Goal: Task Accomplishment & Management: Manage account settings

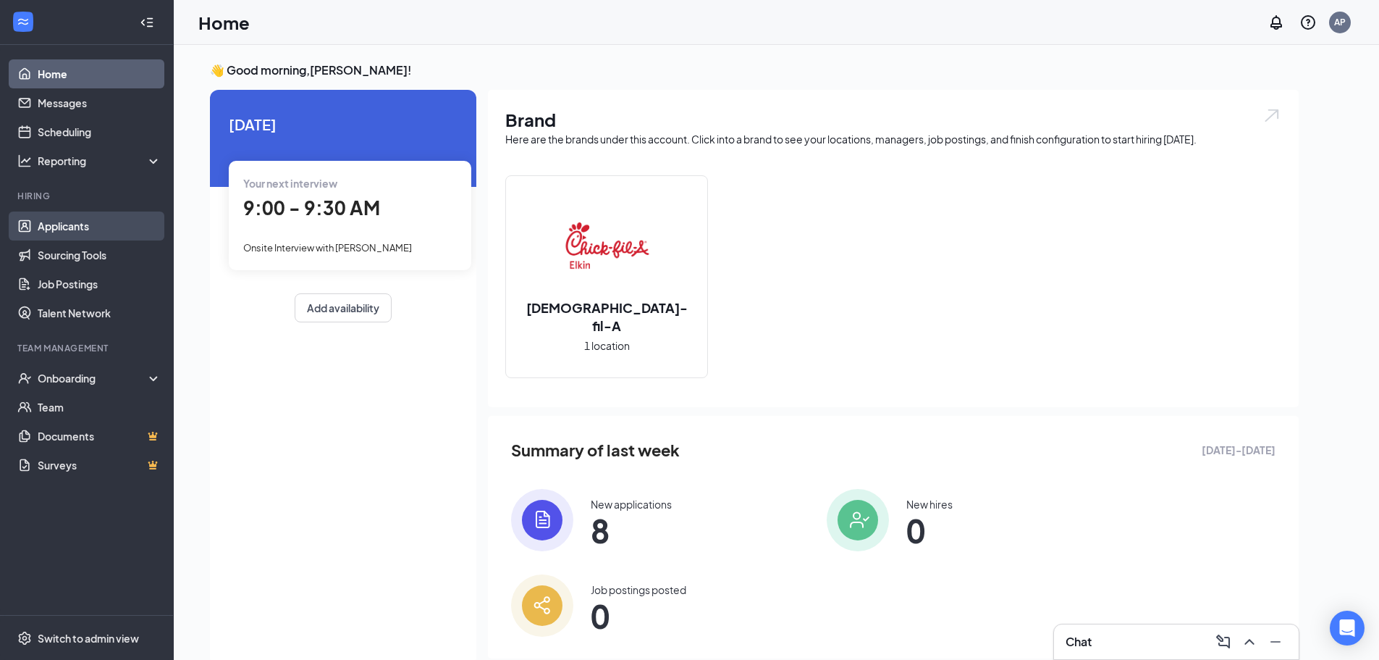
click at [83, 232] on link "Applicants" at bounding box center [100, 225] width 124 height 29
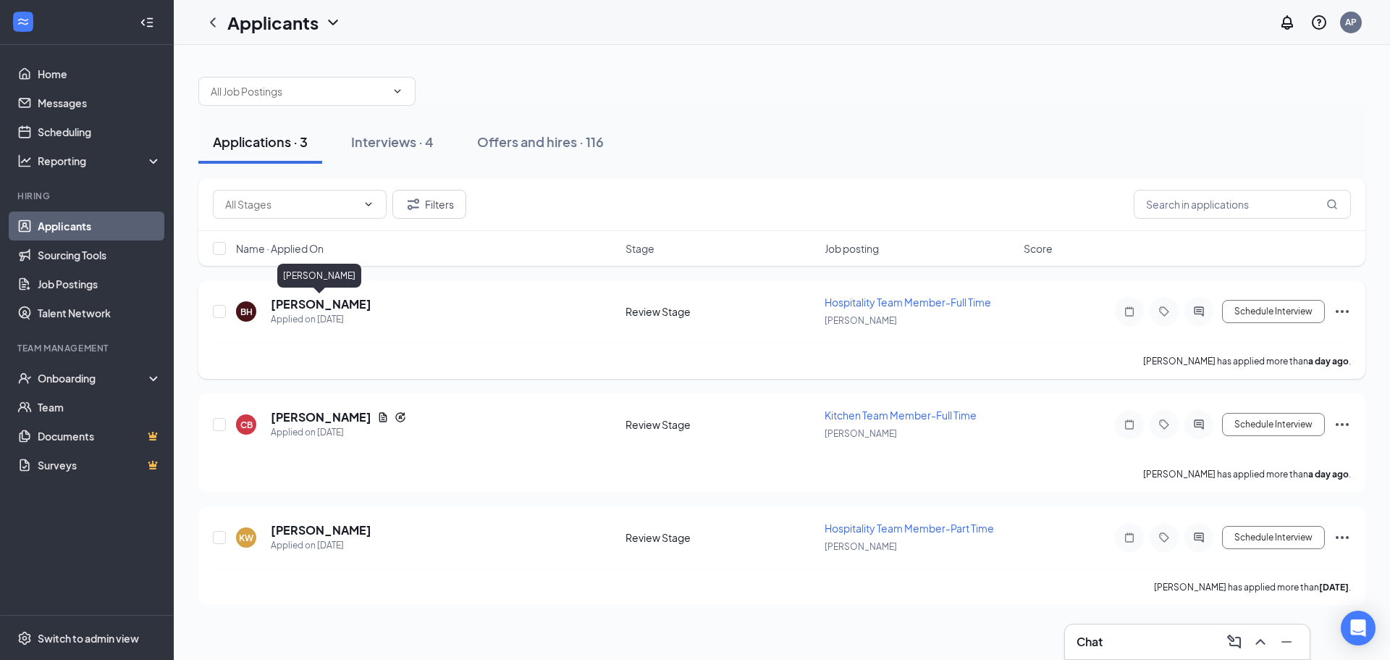
click at [322, 299] on h5 "[PERSON_NAME]" at bounding box center [321, 304] width 101 height 16
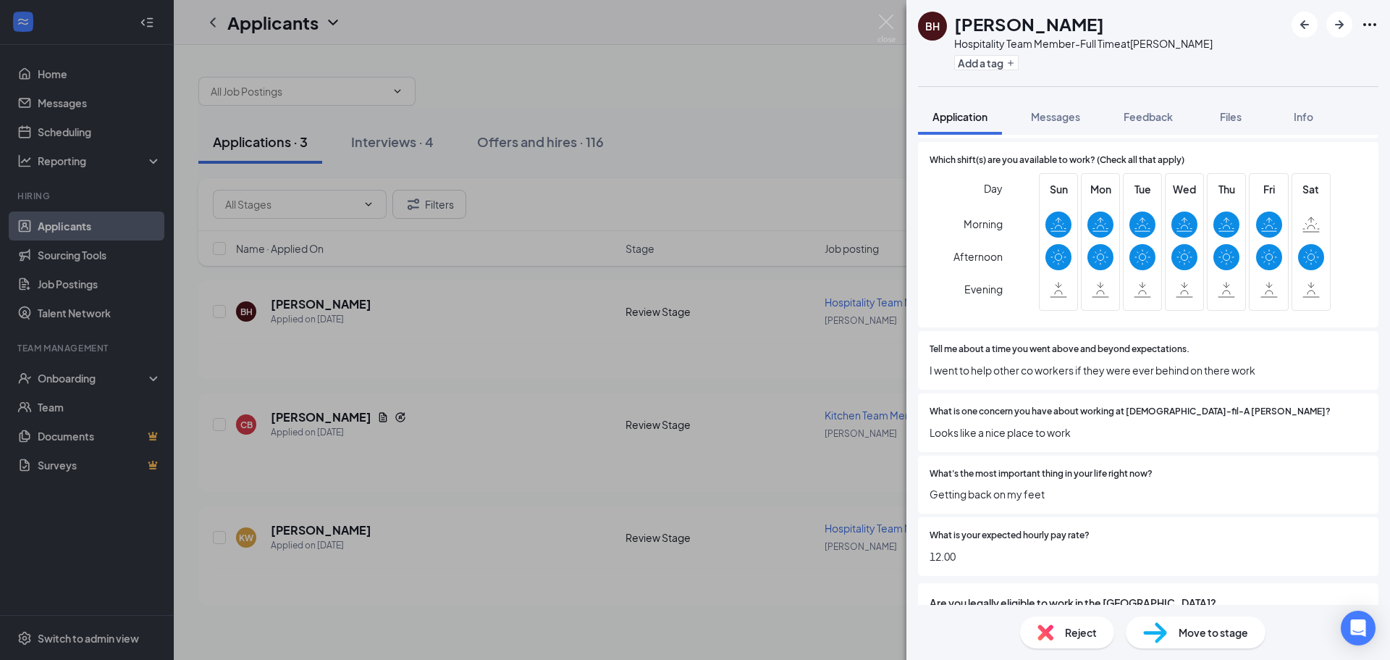
scroll to position [1505, 0]
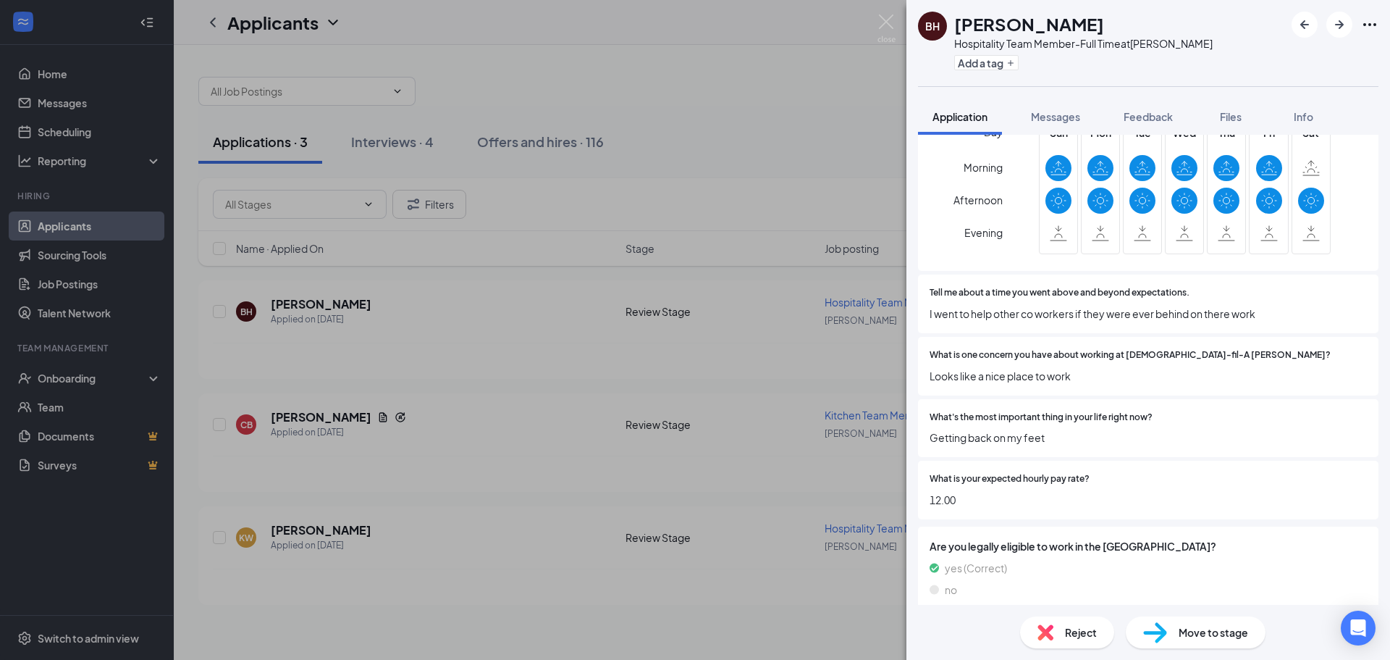
click at [1089, 631] on span "Reject" at bounding box center [1081, 632] width 32 height 16
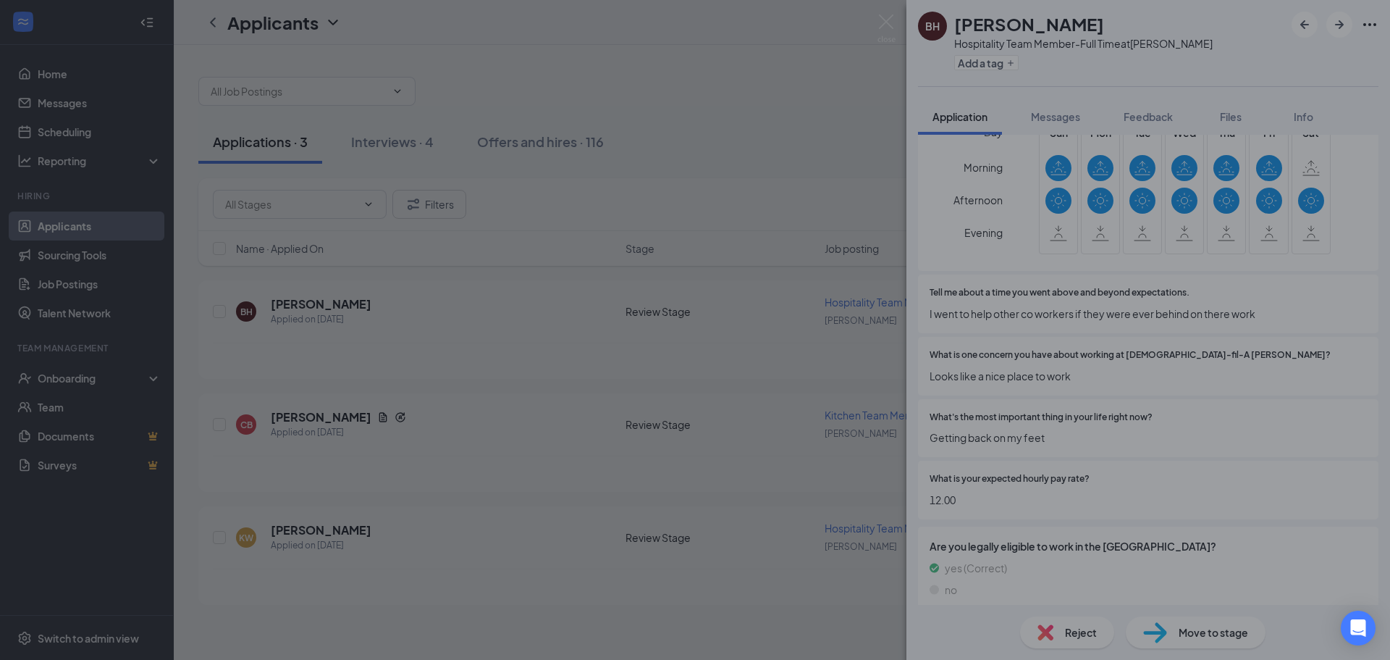
scroll to position [1499, 0]
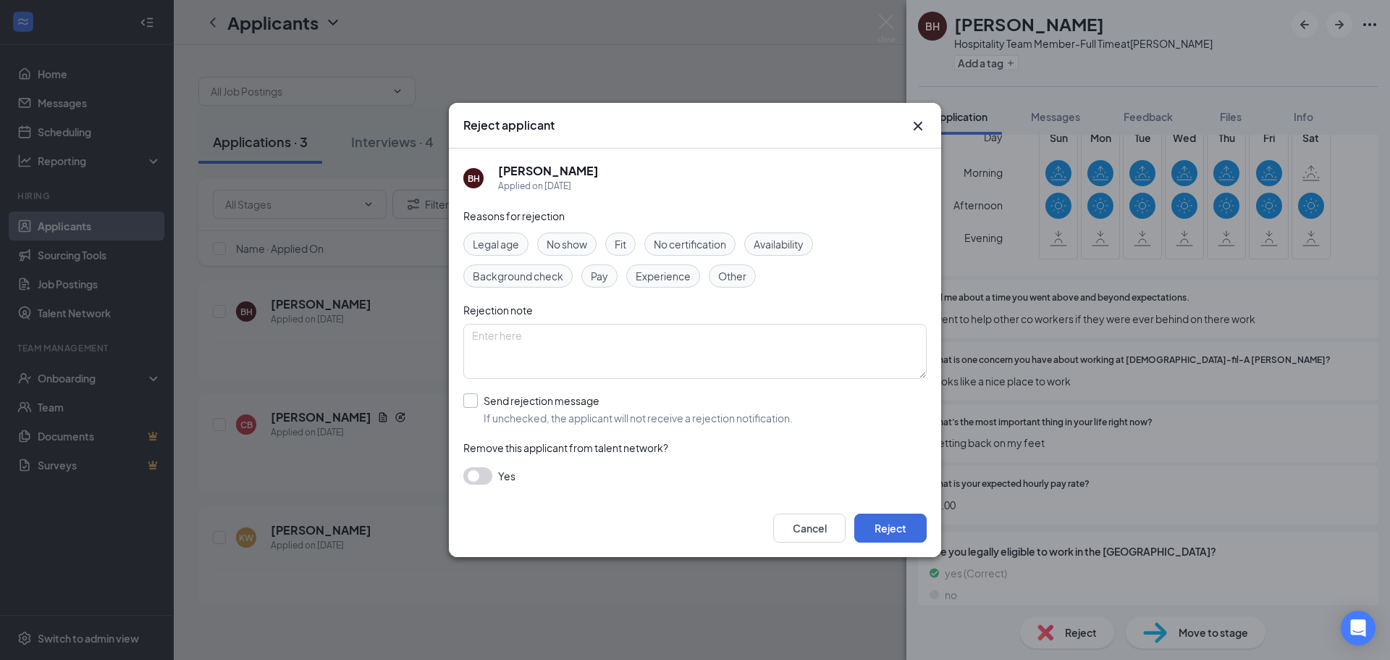
click at [583, 400] on input "Send rejection message If unchecked, the applicant will not receive a rejection…" at bounding box center [627, 409] width 329 height 32
checkbox input "true"
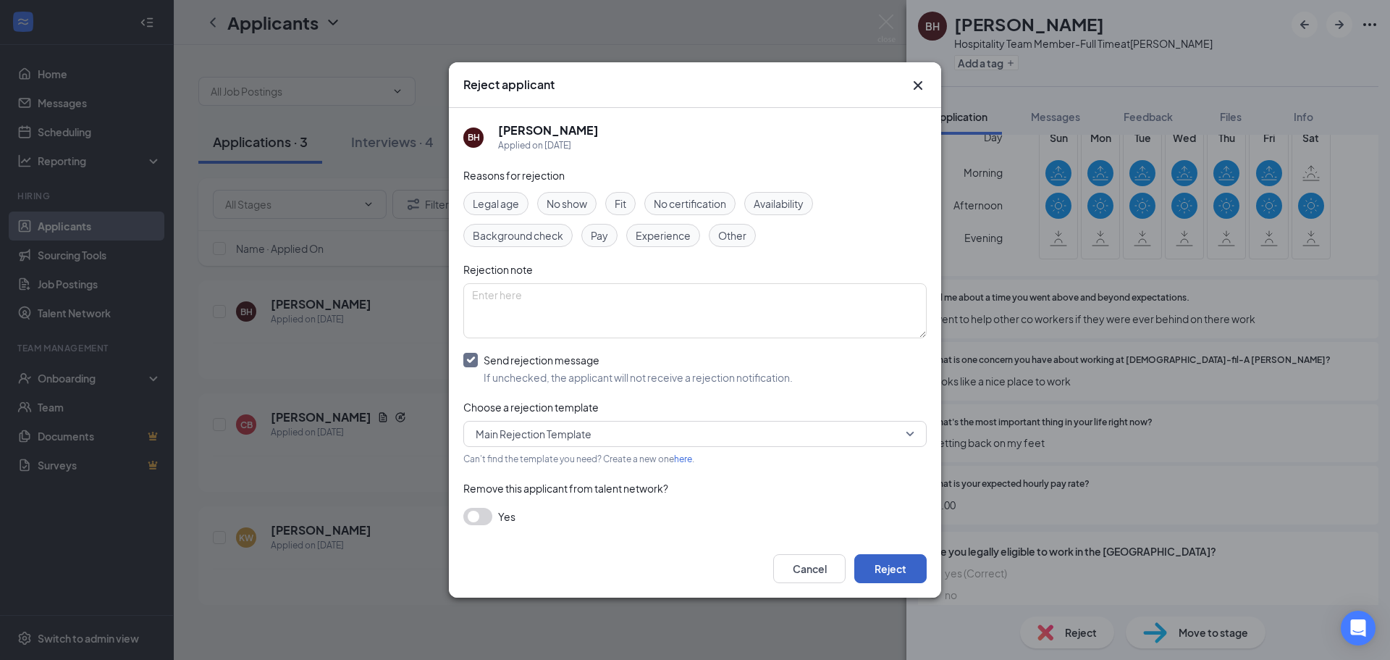
click at [912, 565] on button "Reject" at bounding box center [890, 568] width 72 height 29
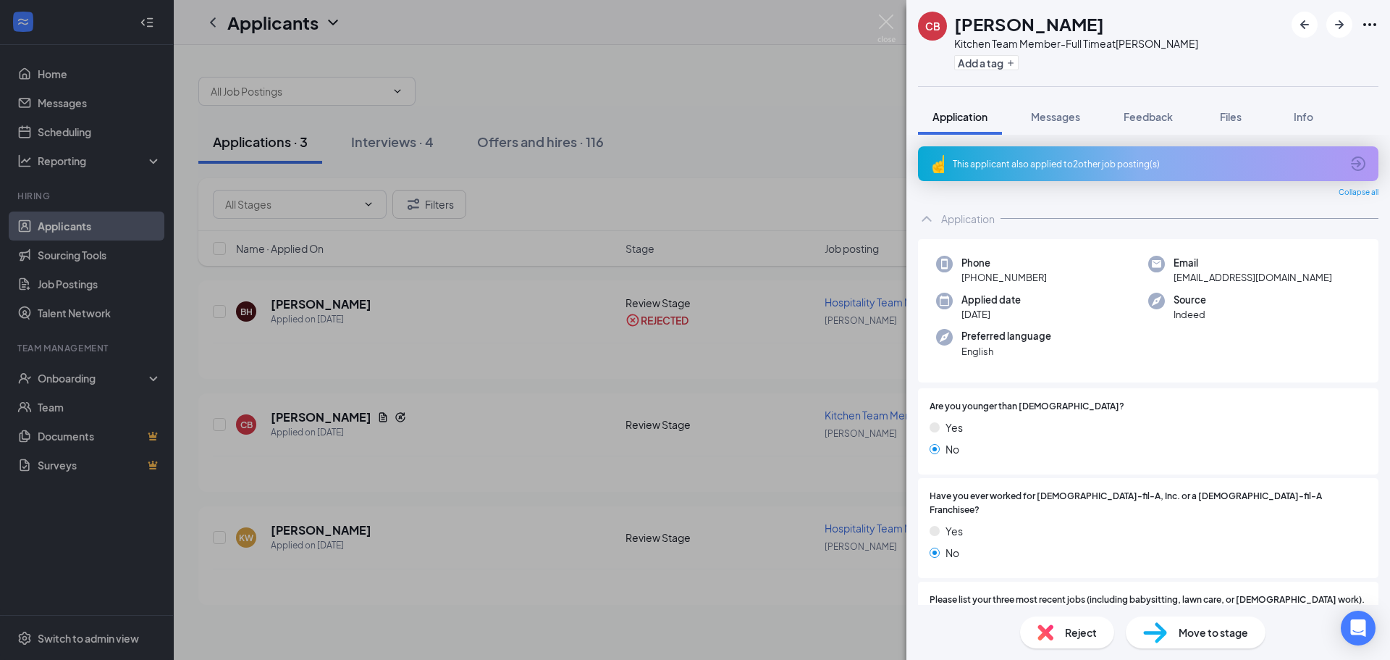
click at [1062, 163] on div "This applicant also applied to 2 other job posting(s)" at bounding box center [1147, 164] width 388 height 12
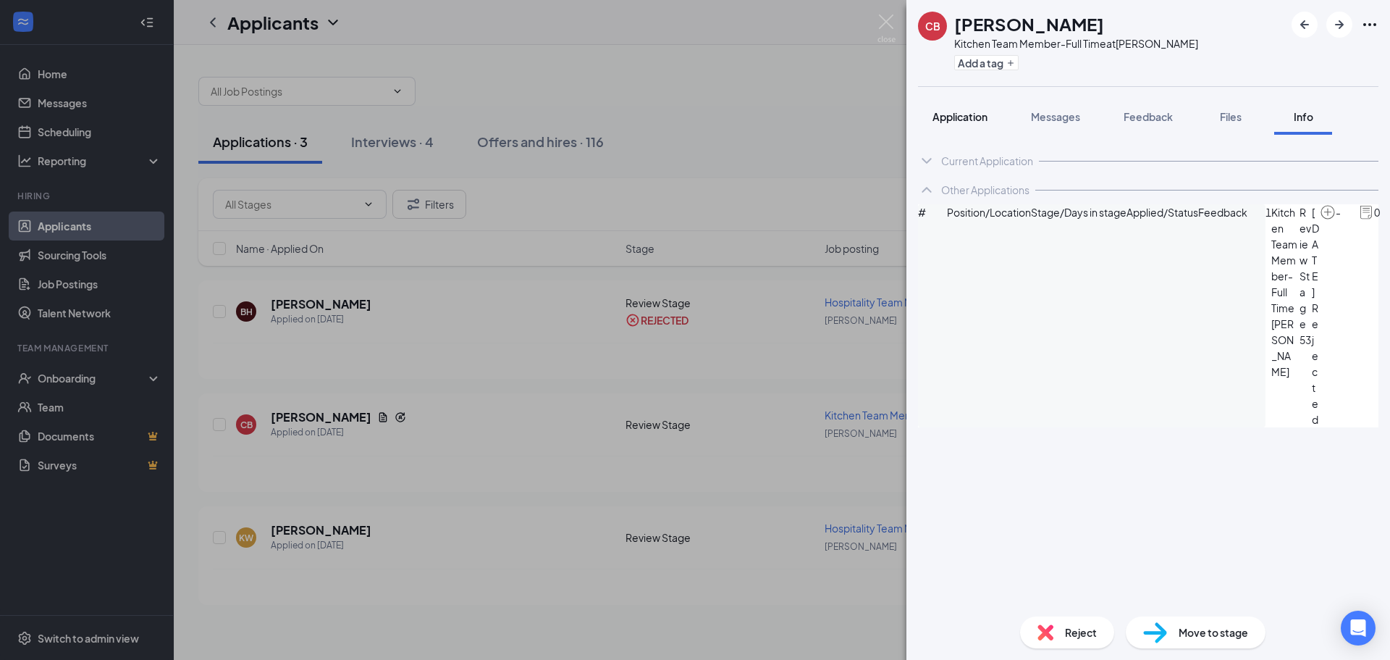
click at [946, 120] on span "Application" at bounding box center [960, 116] width 55 height 13
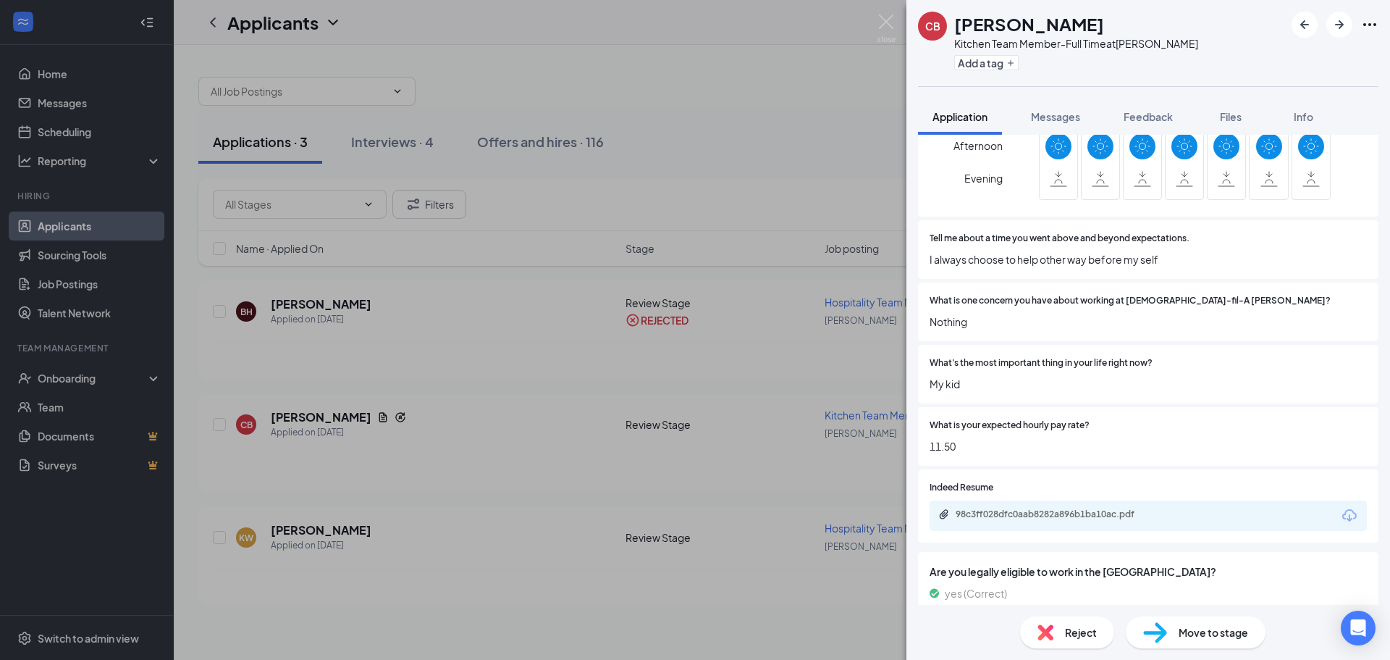
scroll to position [1502, 0]
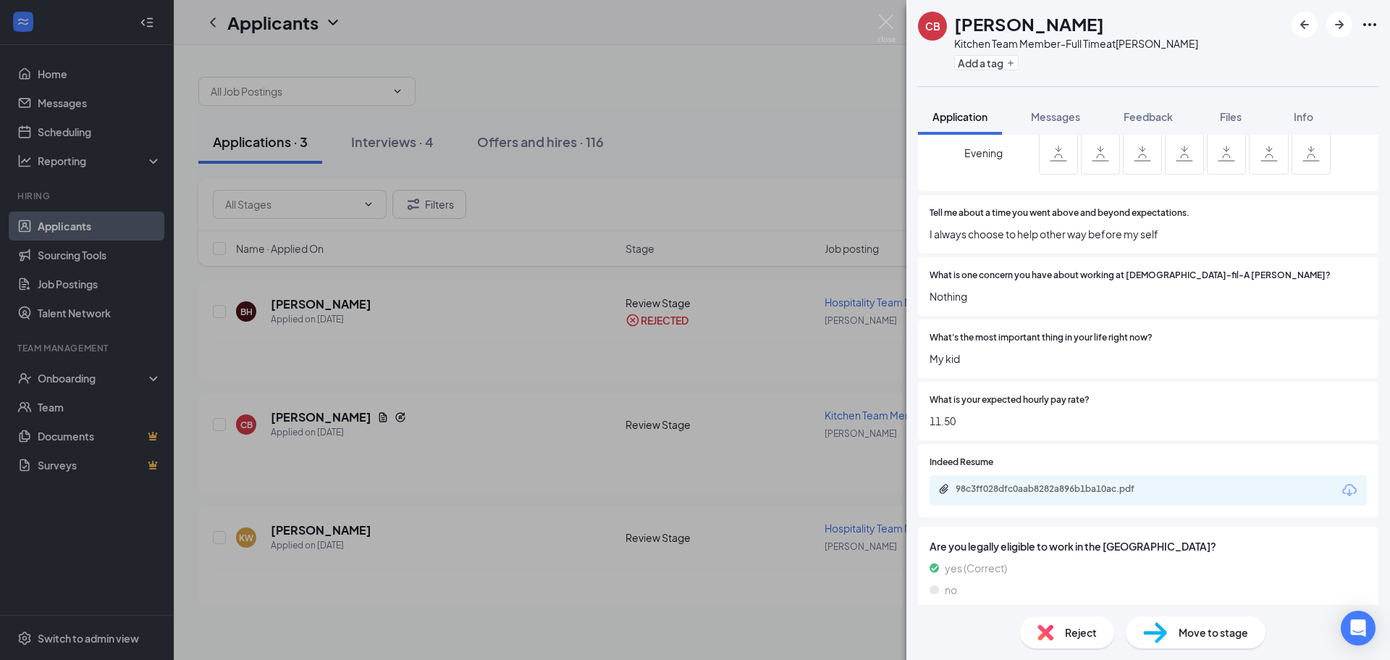
click at [1234, 641] on div "Move to stage" at bounding box center [1196, 632] width 140 height 32
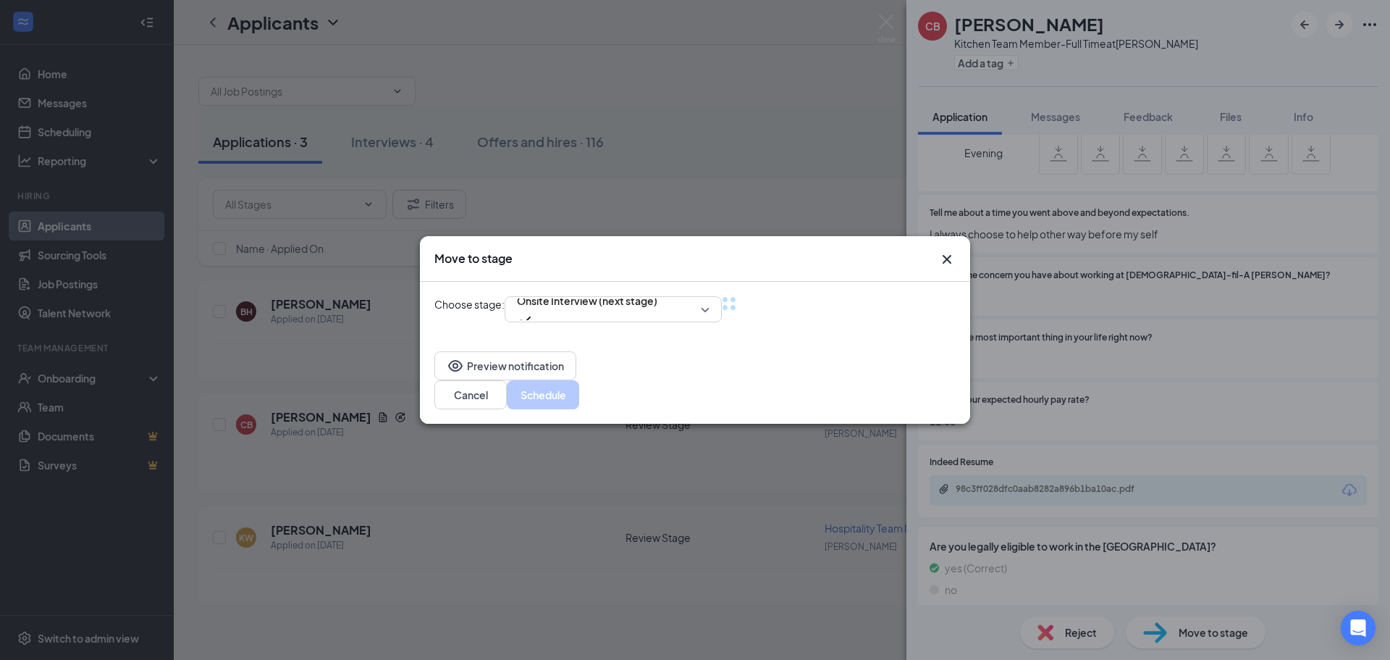
scroll to position [1497, 0]
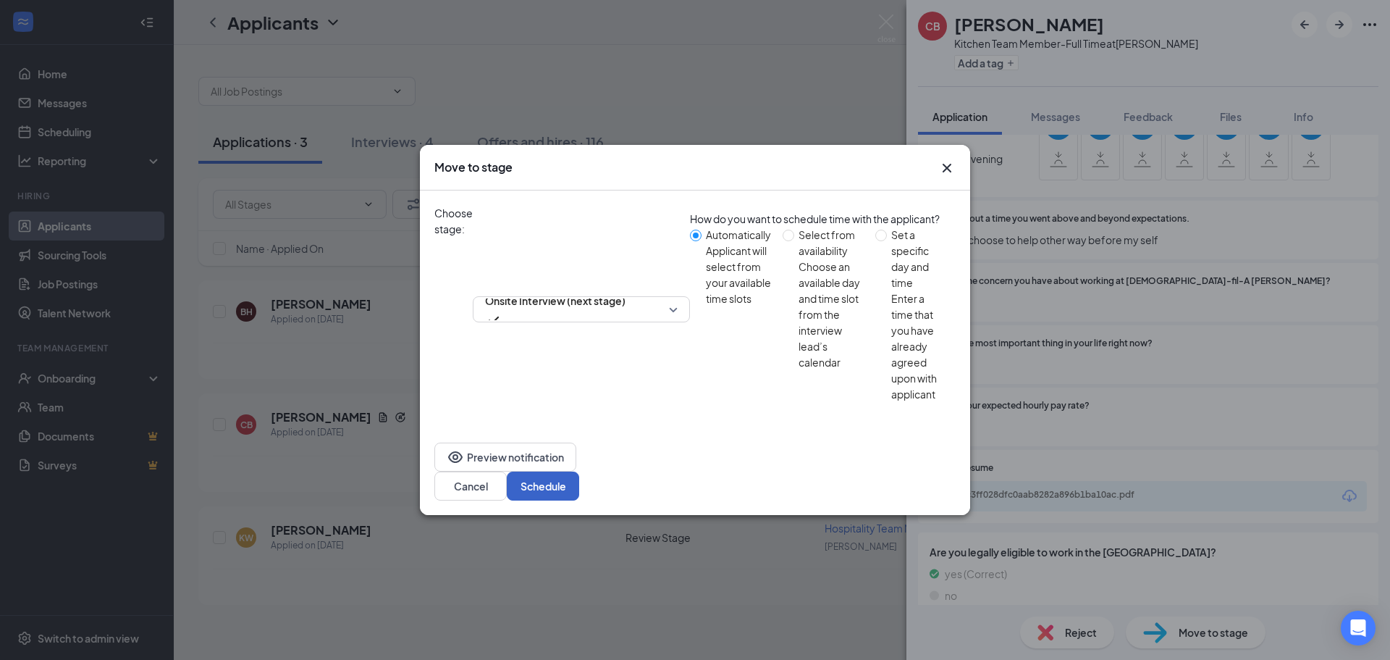
click at [579, 471] on button "Schedule" at bounding box center [543, 485] width 72 height 29
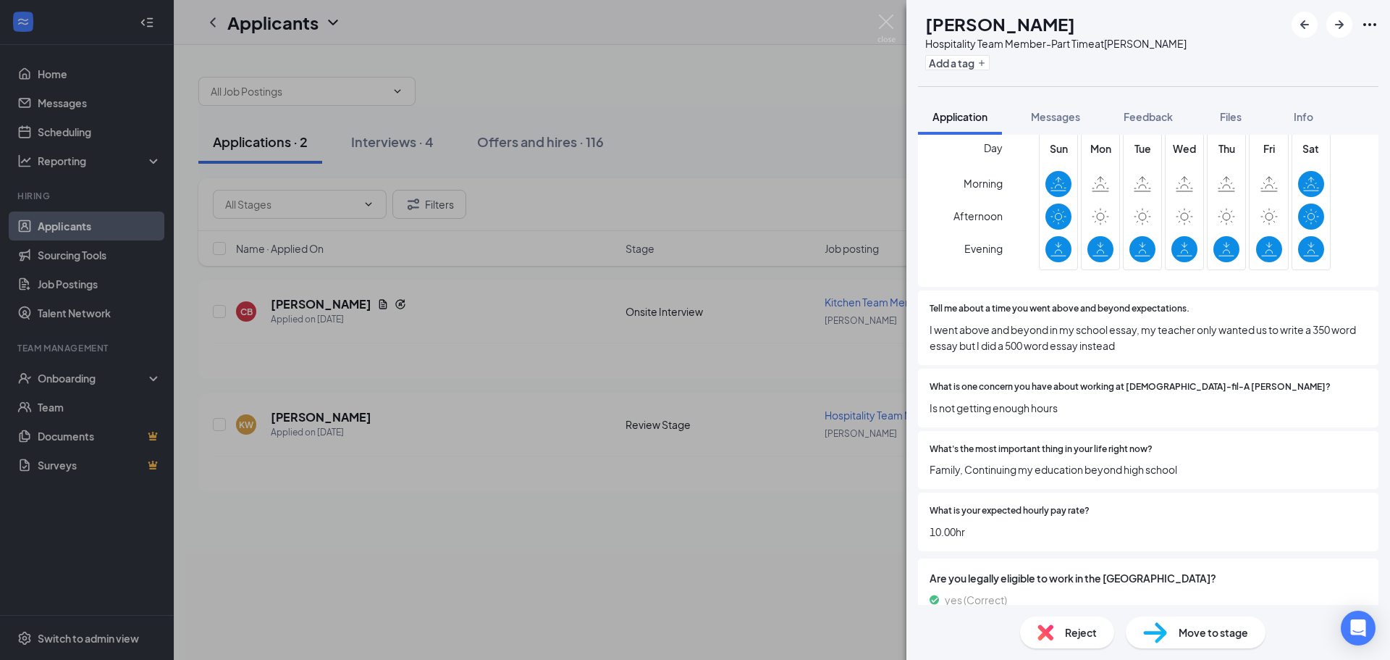
scroll to position [1552, 0]
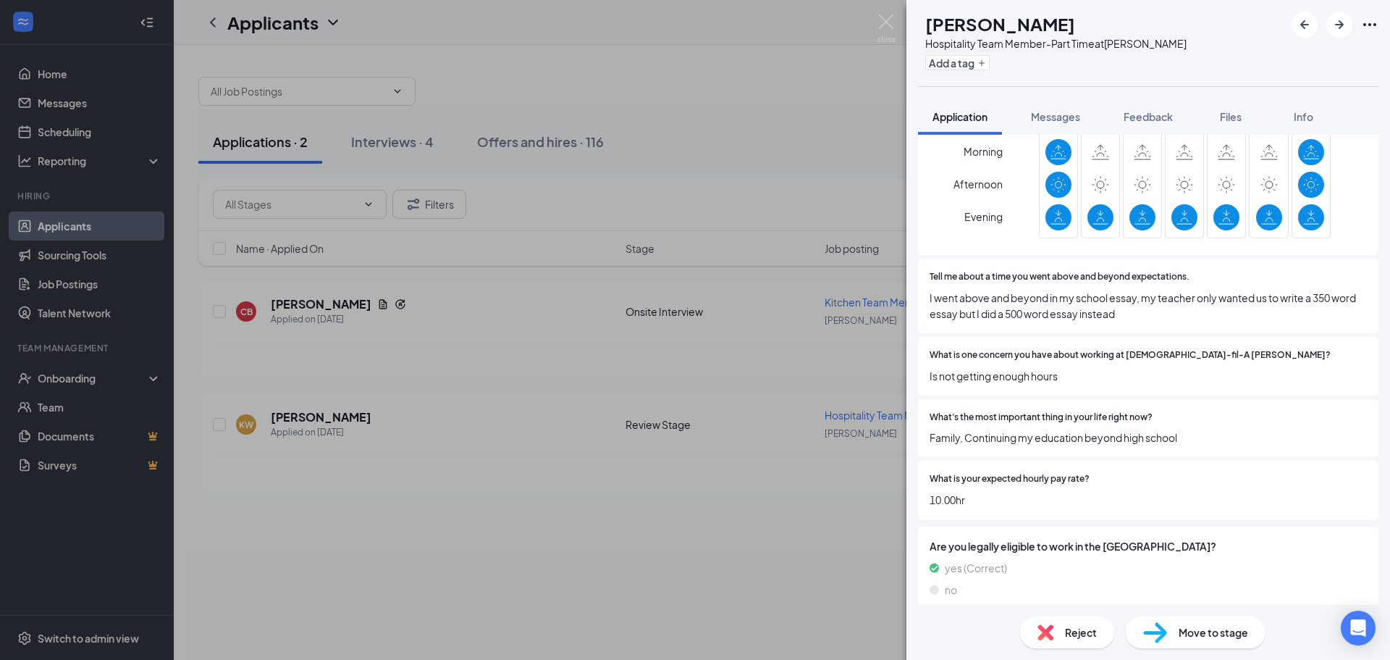
click at [1230, 626] on span "Move to stage" at bounding box center [1214, 632] width 70 height 16
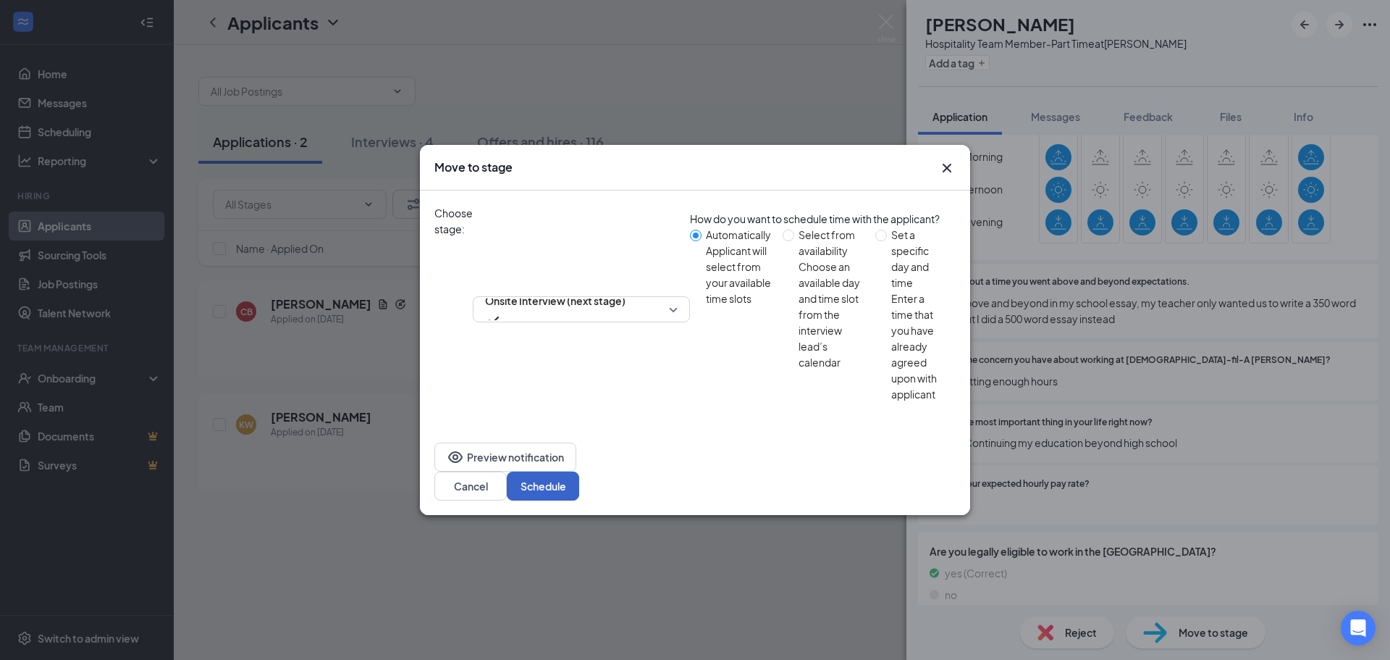
click at [579, 471] on button "Schedule" at bounding box center [543, 485] width 72 height 29
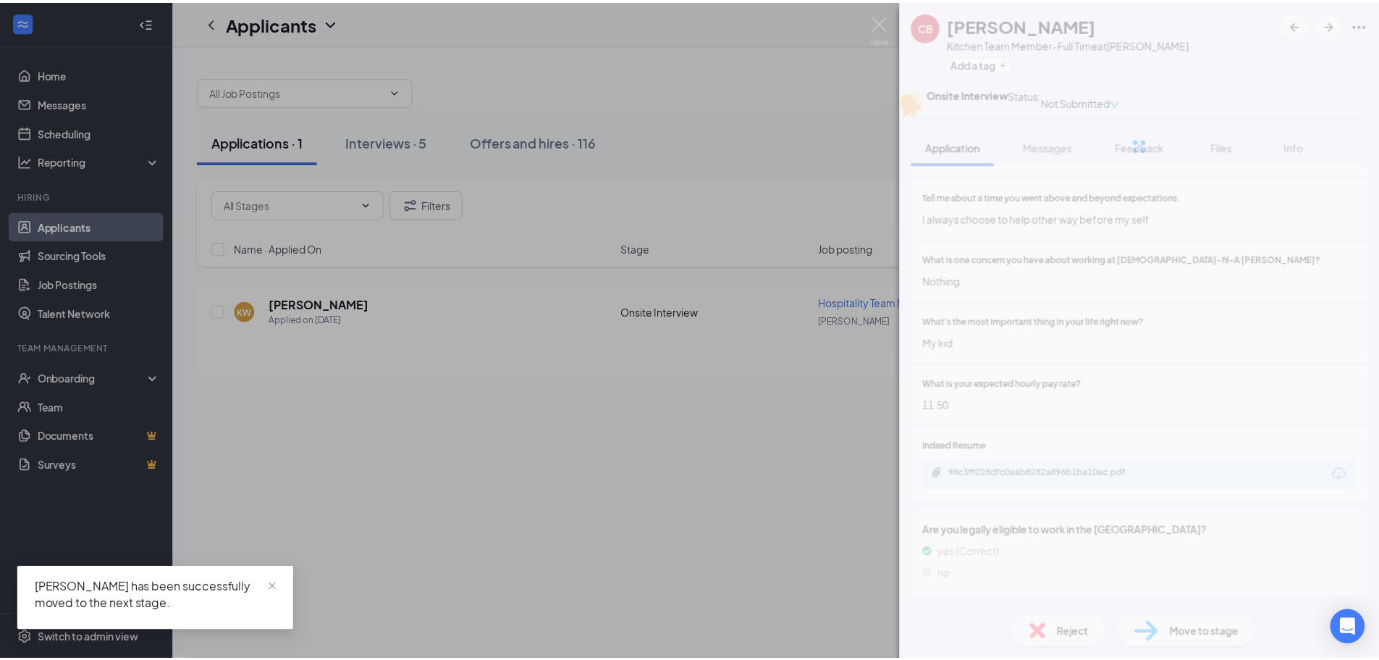
scroll to position [1540, 0]
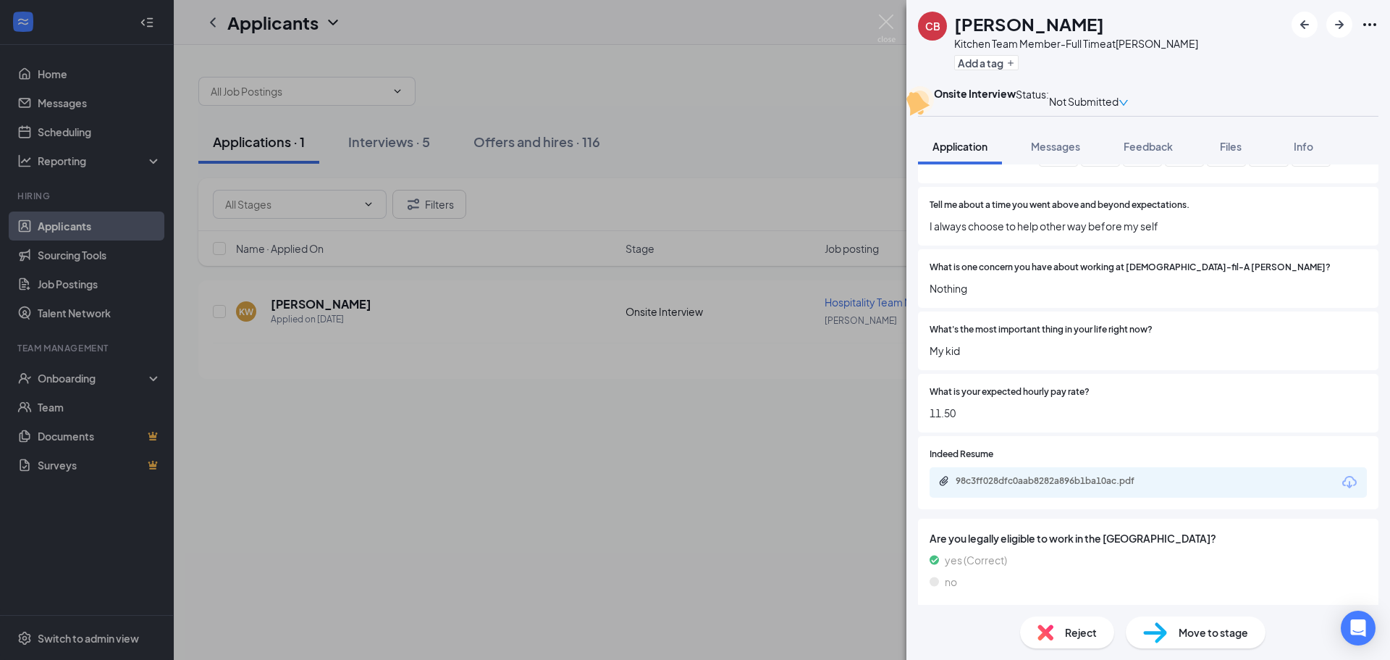
click at [804, 447] on div "CB [PERSON_NAME] Kitchen Team Member-Full Time at [PERSON_NAME] Add a tag Onsit…" at bounding box center [695, 330] width 1390 height 660
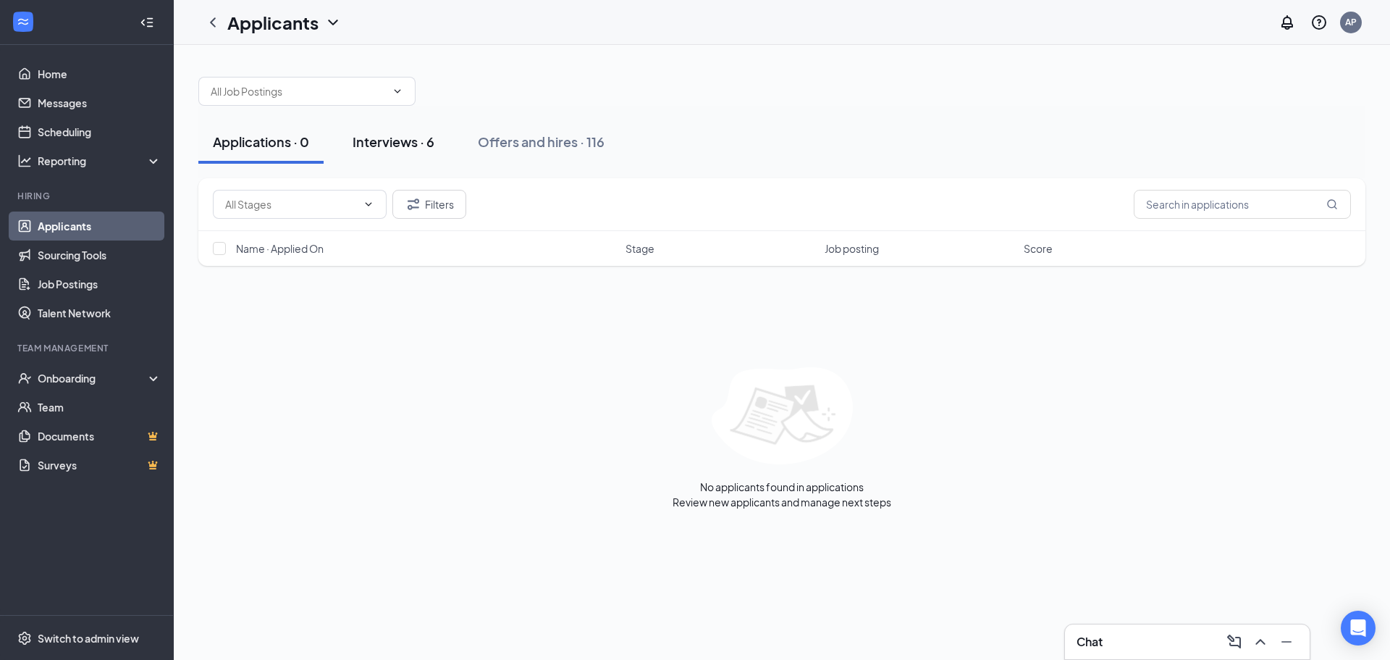
click at [409, 152] on button "Interviews · 6" at bounding box center [393, 141] width 111 height 43
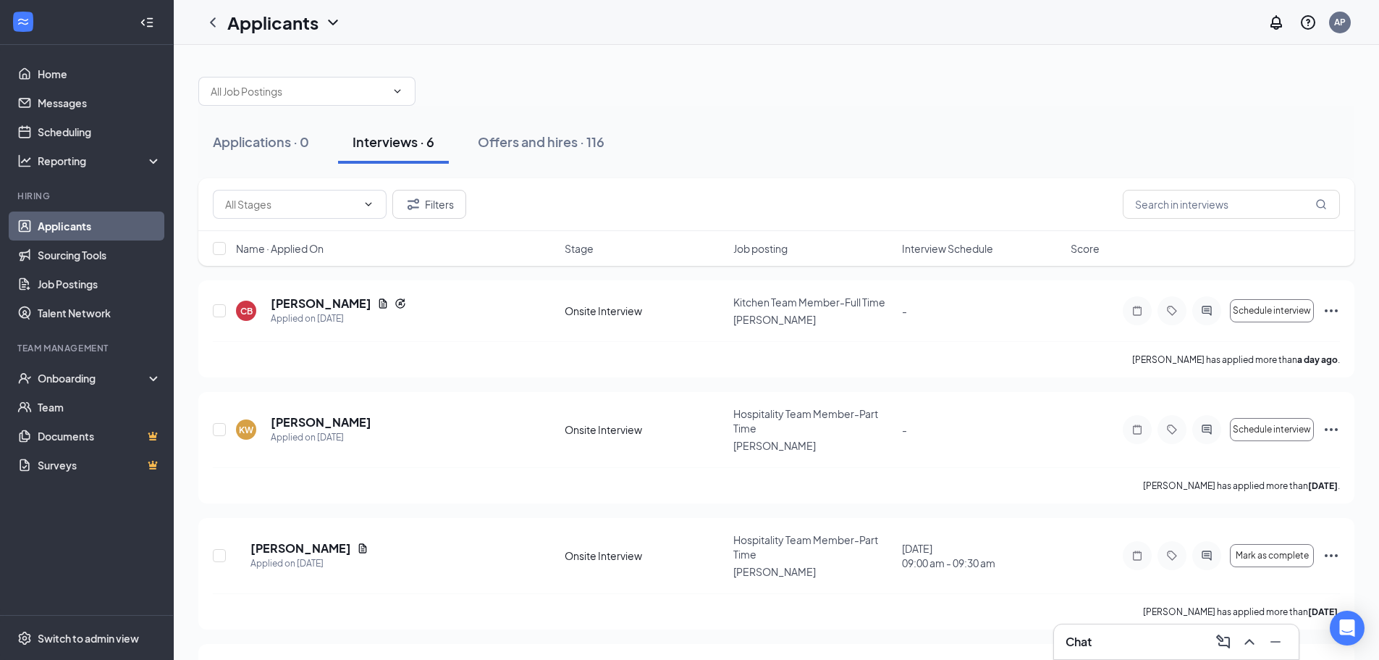
click at [910, 244] on span "Interview Schedule" at bounding box center [947, 248] width 91 height 14
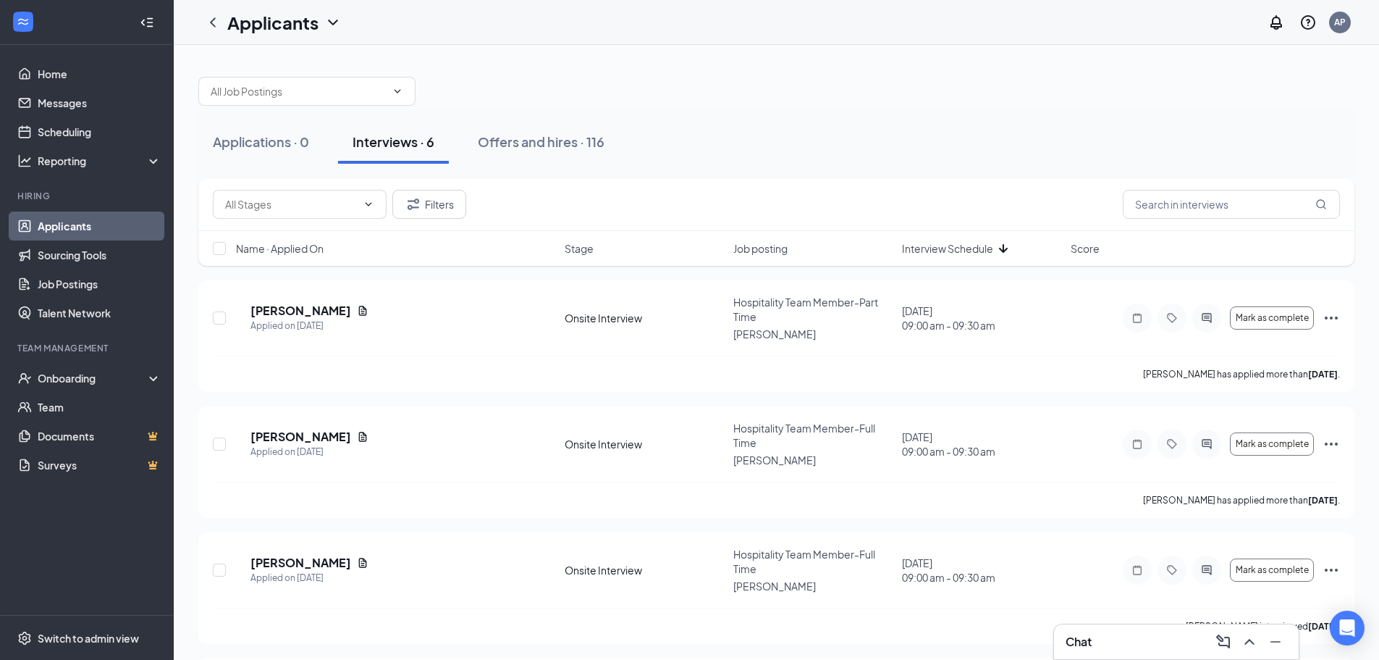
click at [956, 241] on span "Interview Schedule" at bounding box center [947, 248] width 91 height 14
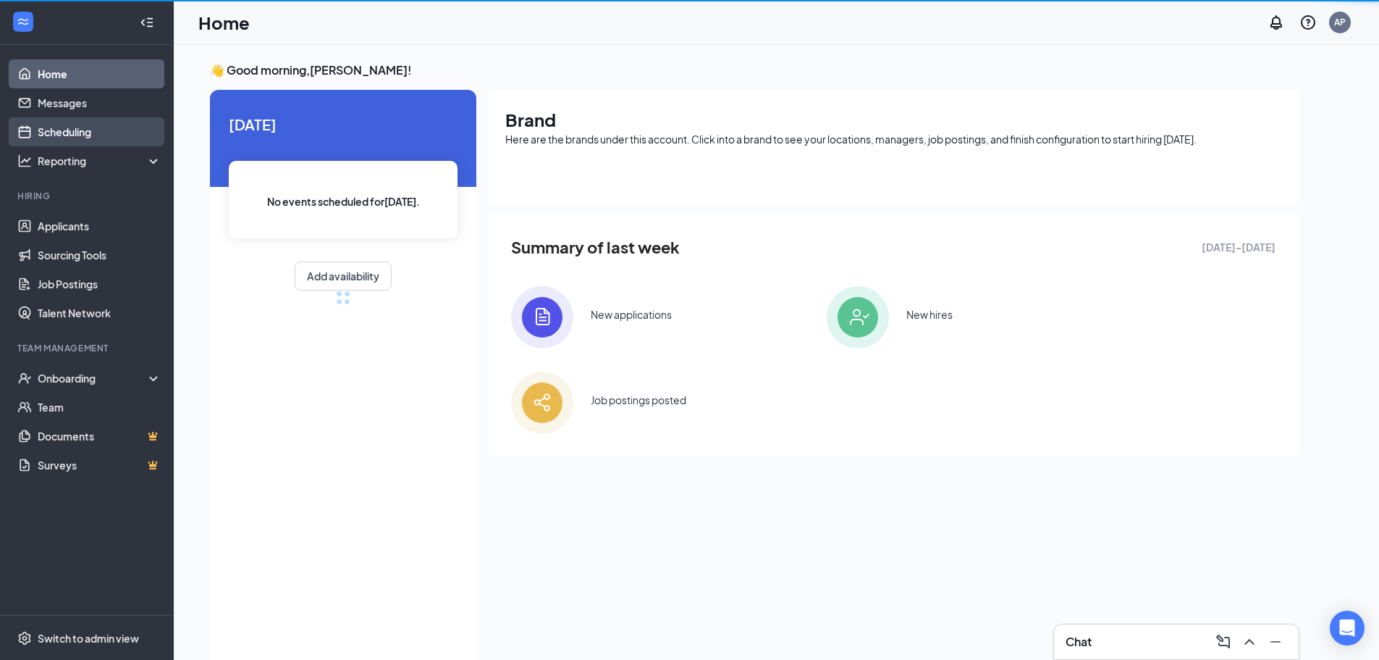
click at [100, 137] on link "Scheduling" at bounding box center [100, 131] width 124 height 29
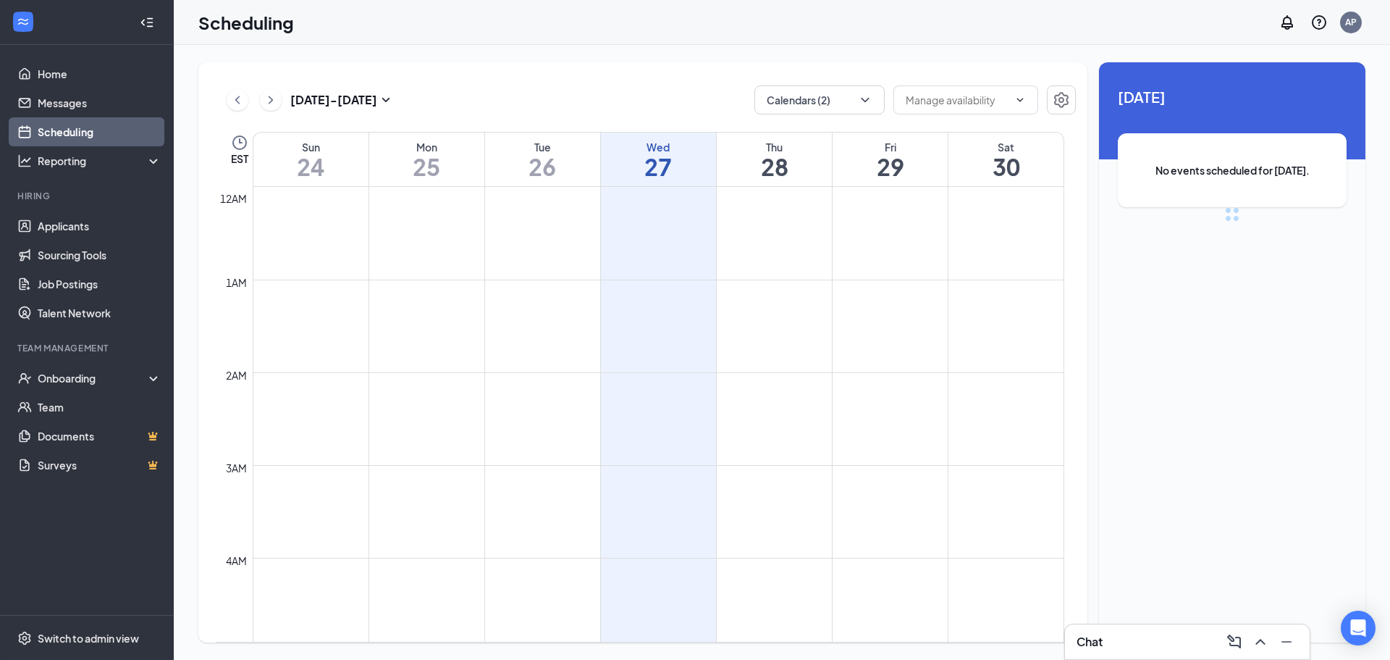
scroll to position [712, 0]
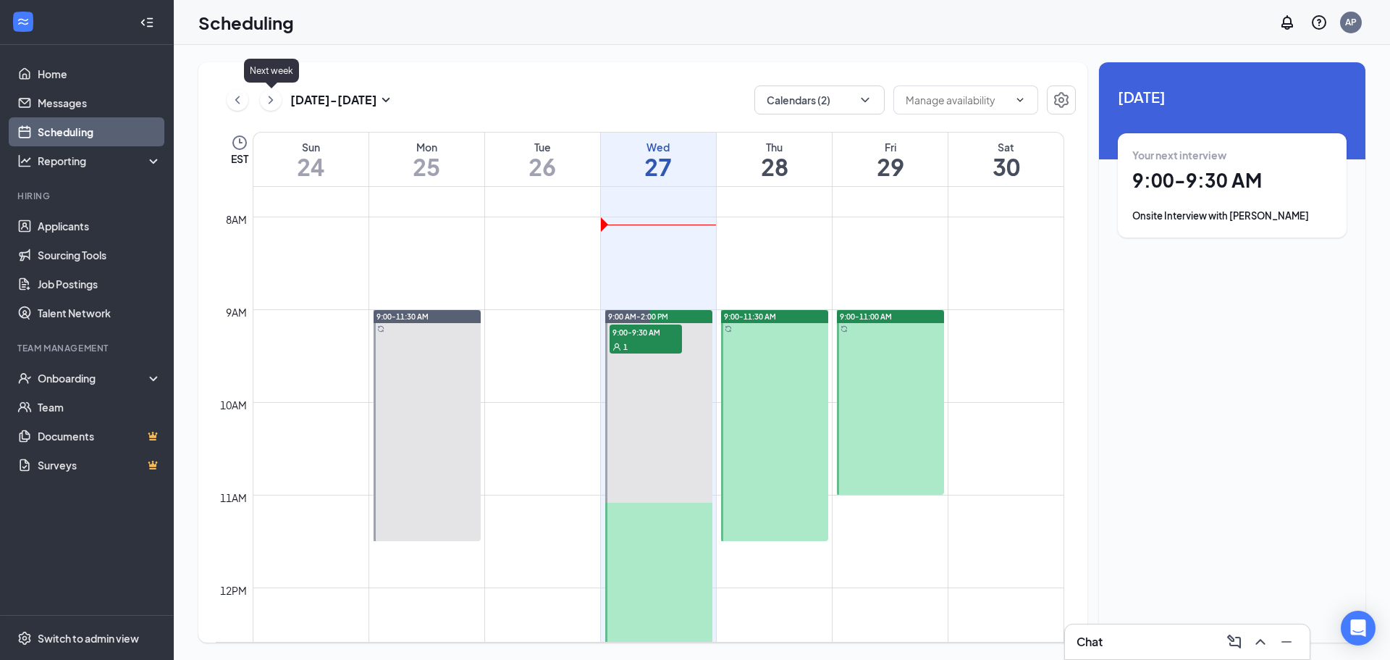
click at [274, 100] on icon "ChevronRight" at bounding box center [271, 99] width 14 height 17
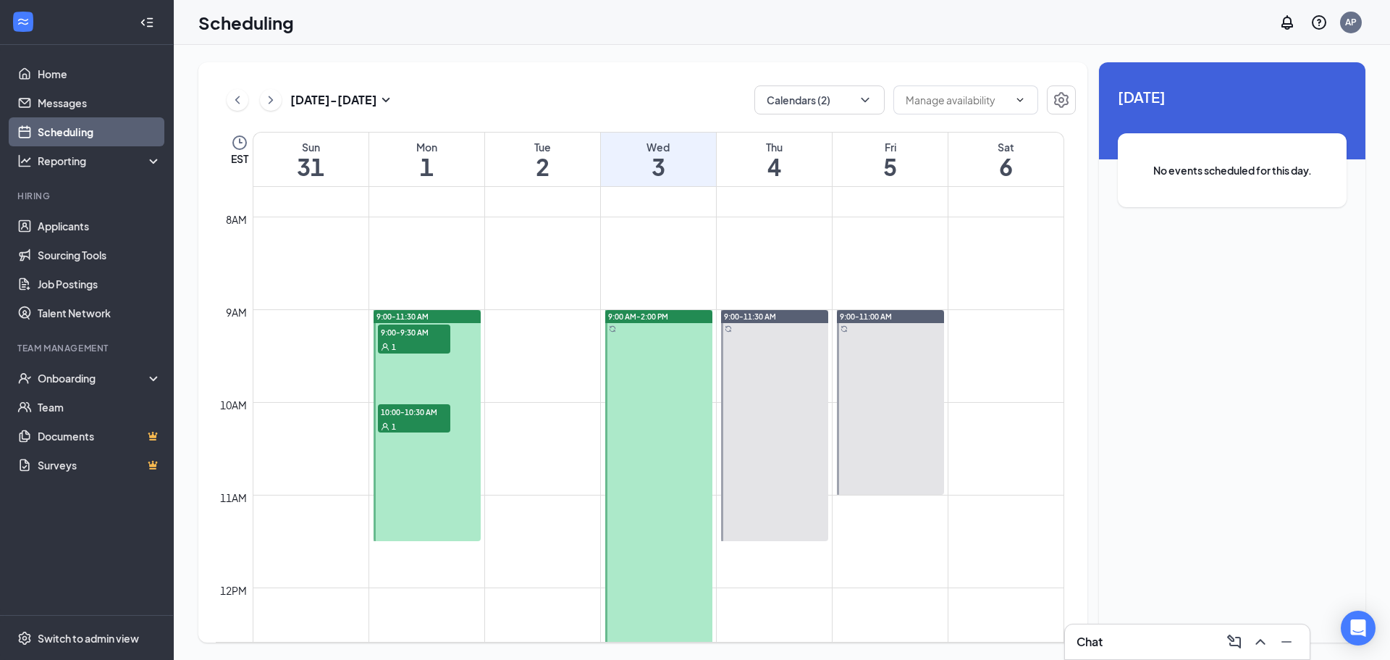
click at [444, 343] on div "1" at bounding box center [414, 346] width 72 height 14
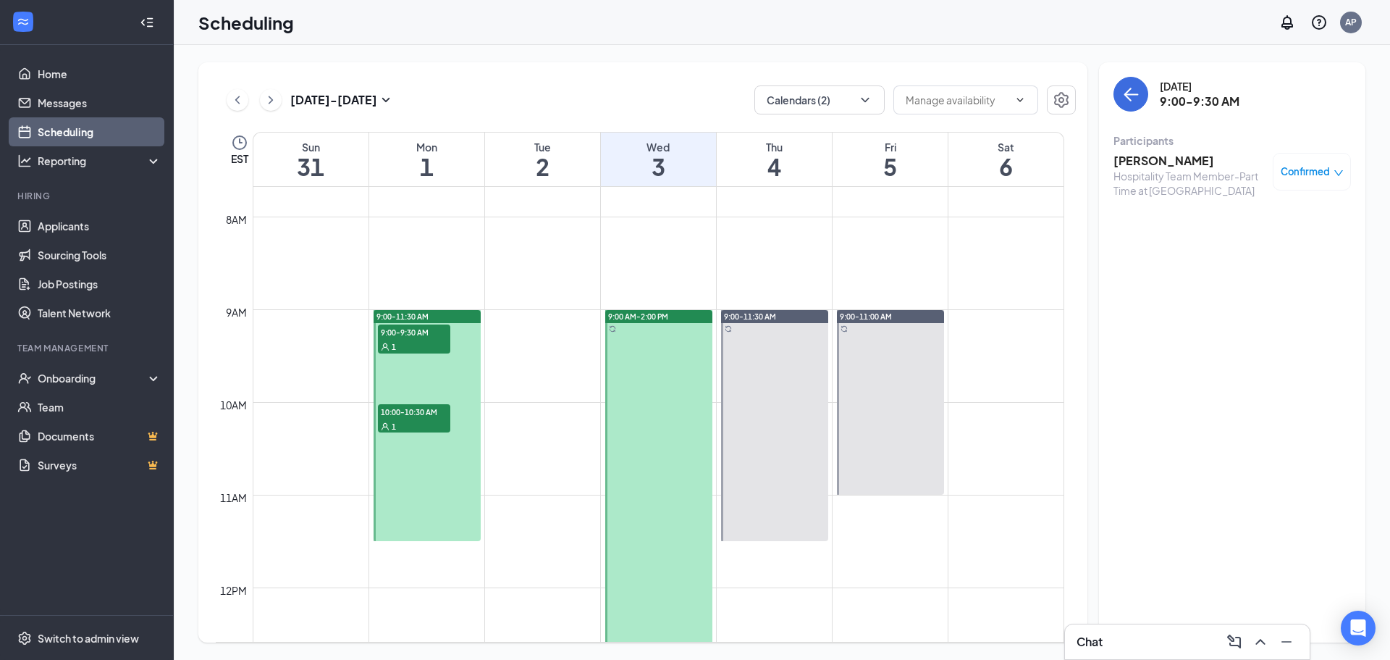
click at [455, 314] on div "9:00-11:30 AM" at bounding box center [427, 316] width 107 height 13
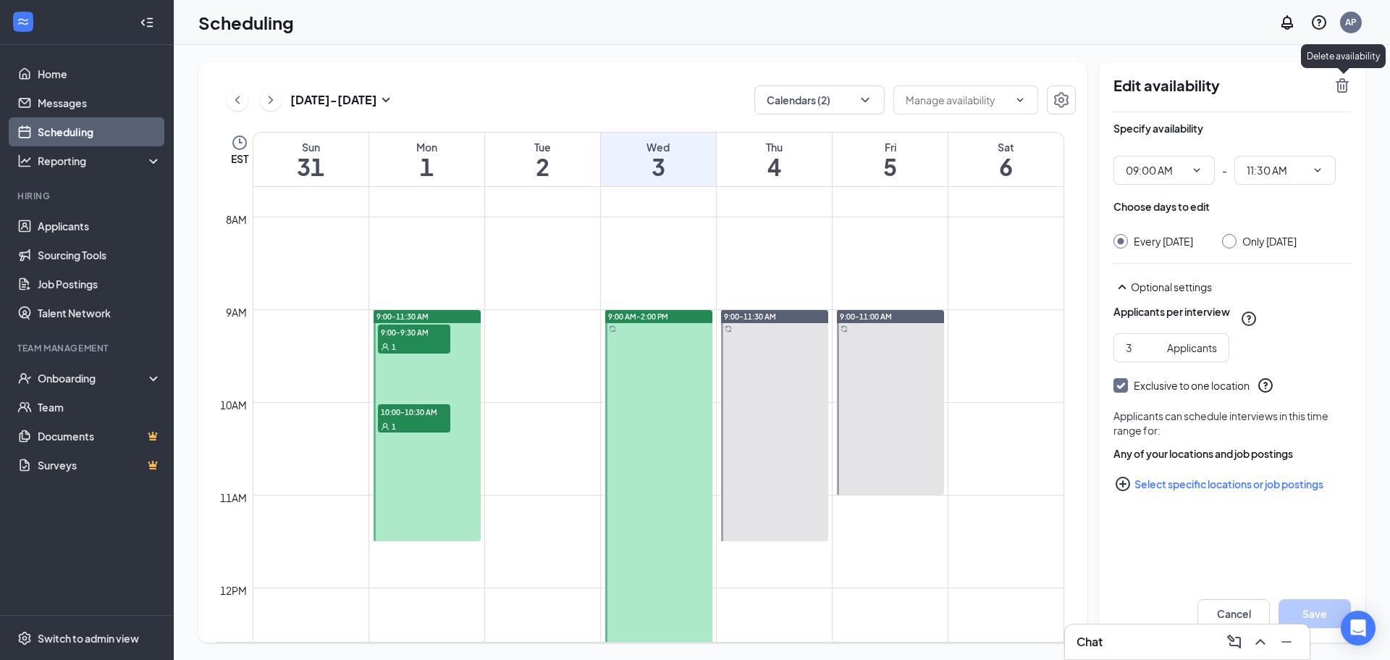
click at [1345, 86] on icon "TrashOutline" at bounding box center [1342, 85] width 17 height 17
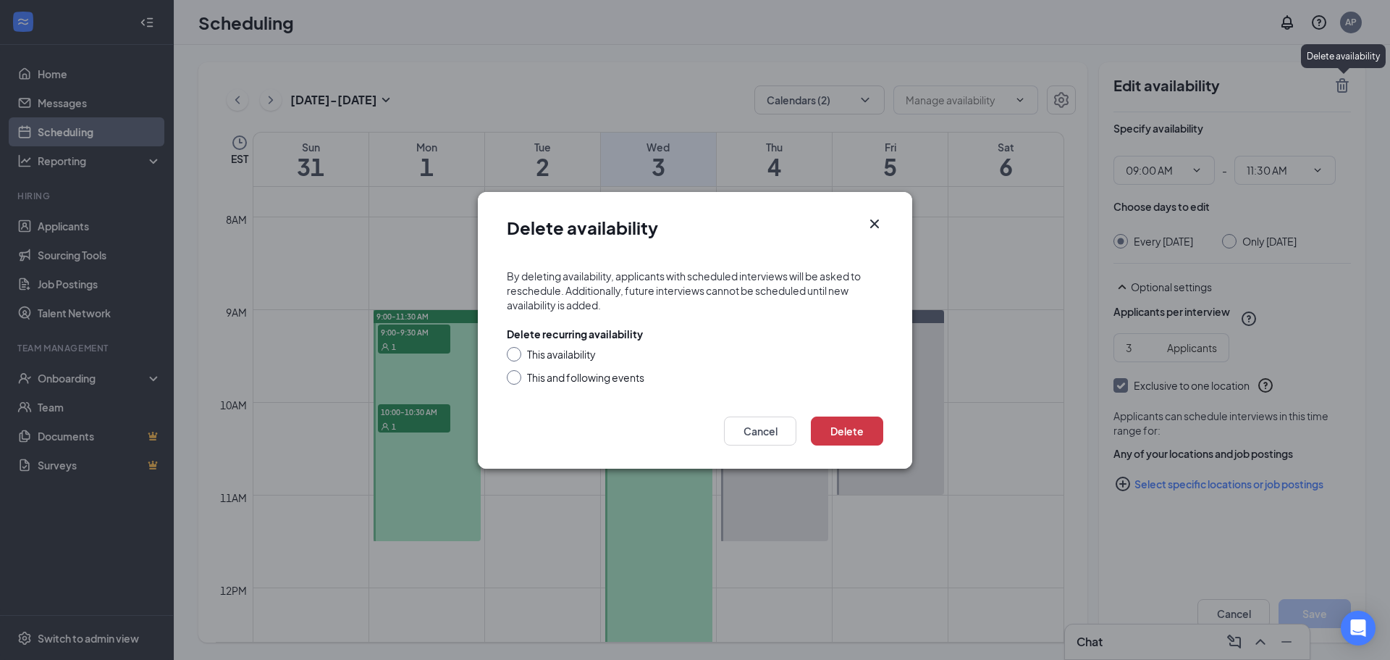
click at [581, 358] on div "This availability" at bounding box center [561, 354] width 69 height 14
click at [517, 357] on input "This availability" at bounding box center [512, 352] width 10 height 10
radio input "true"
click at [867, 436] on button "Delete" at bounding box center [847, 430] width 72 height 29
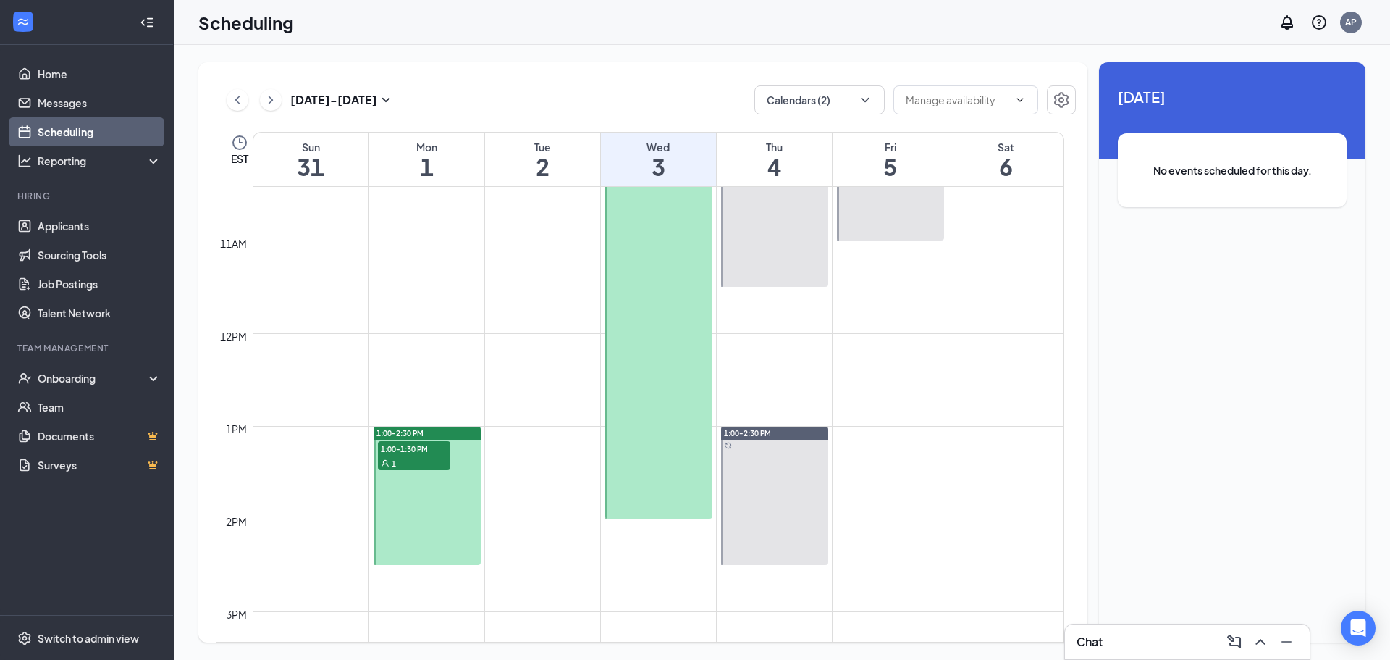
scroll to position [1001, 0]
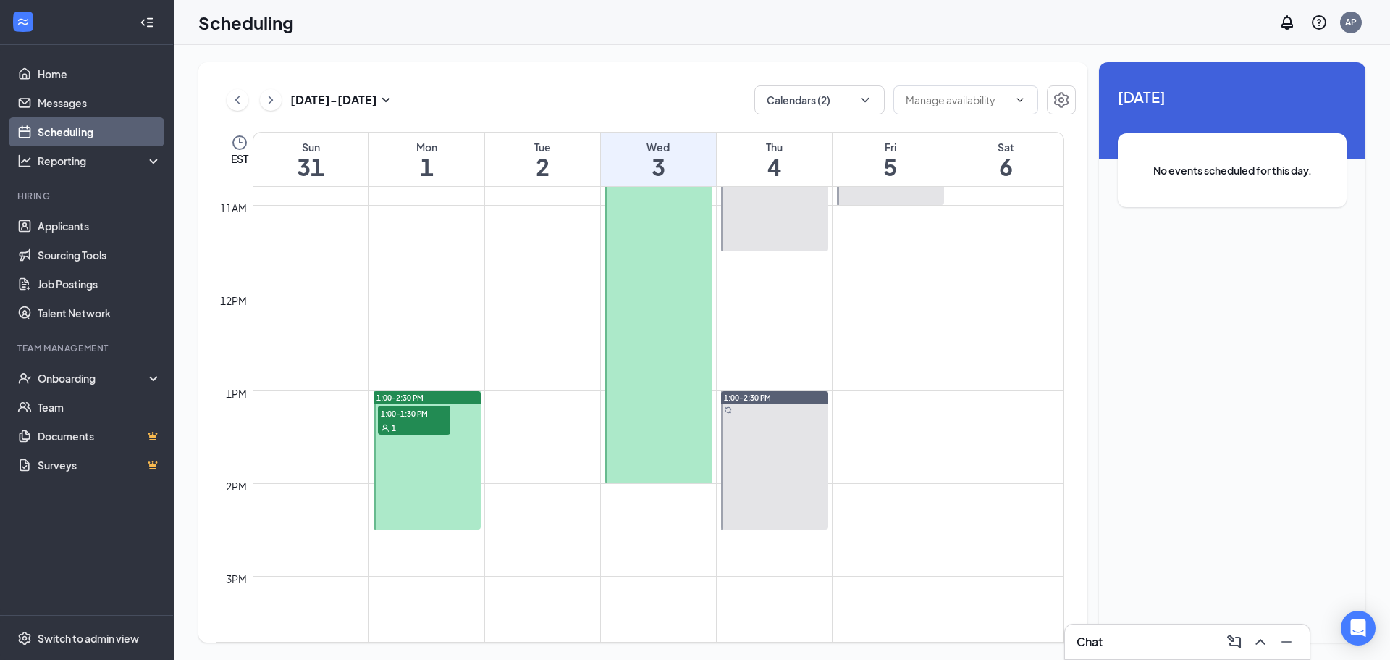
click at [473, 403] on div "1:00-2:30 PM" at bounding box center [427, 397] width 107 height 13
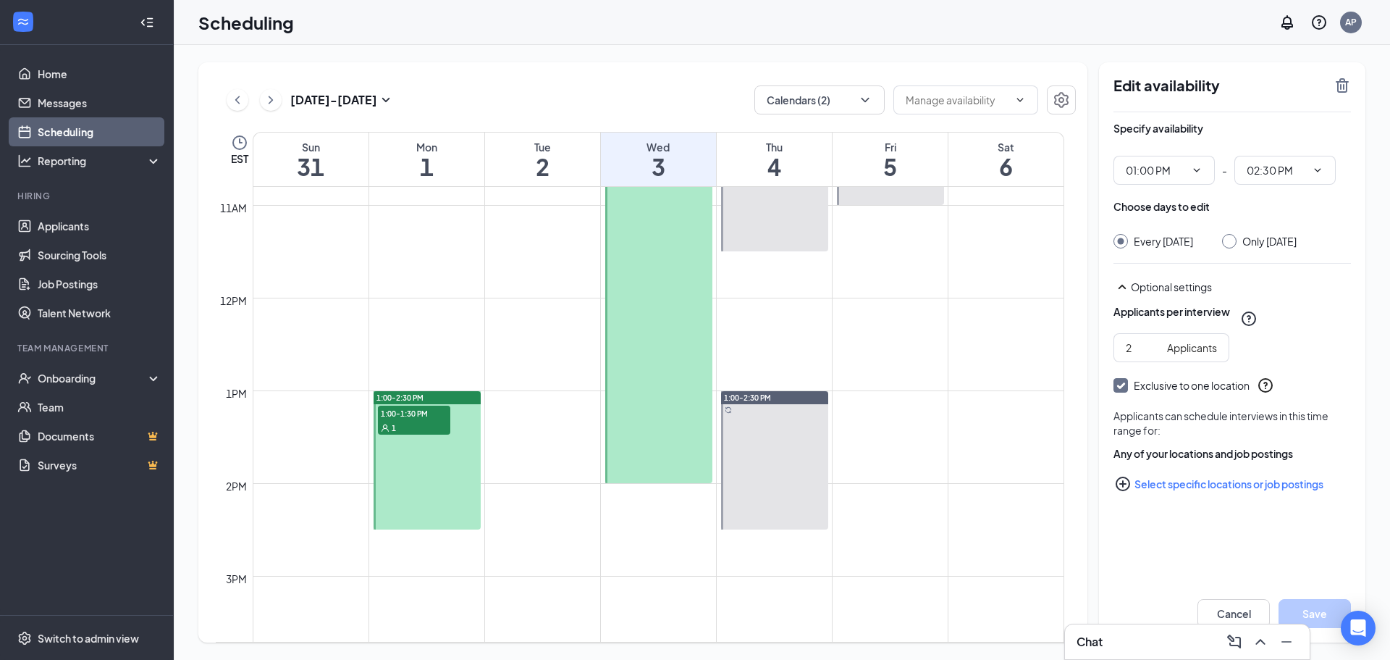
click at [1342, 81] on icon "TrashOutline" at bounding box center [1342, 85] width 13 height 14
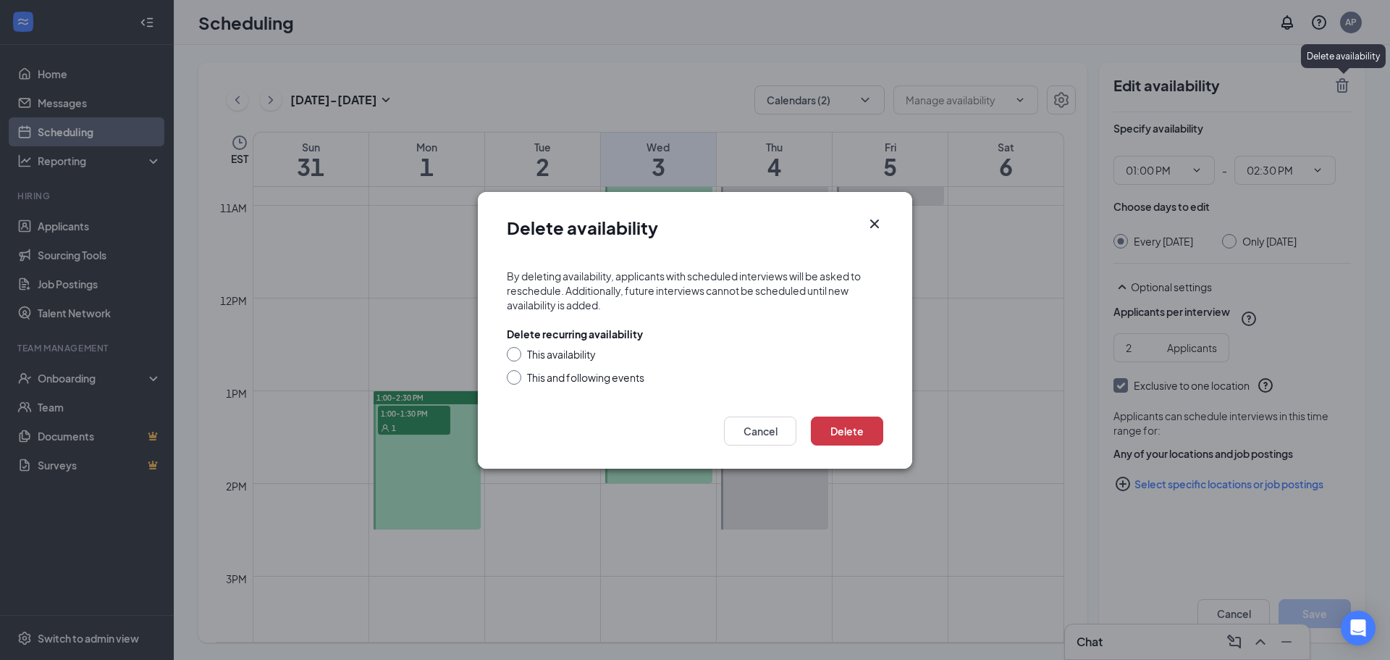
click at [557, 353] on div "This availability" at bounding box center [561, 354] width 69 height 14
click at [517, 353] on input "This availability" at bounding box center [512, 352] width 10 height 10
radio input "true"
click at [861, 431] on button "Delete" at bounding box center [847, 430] width 72 height 29
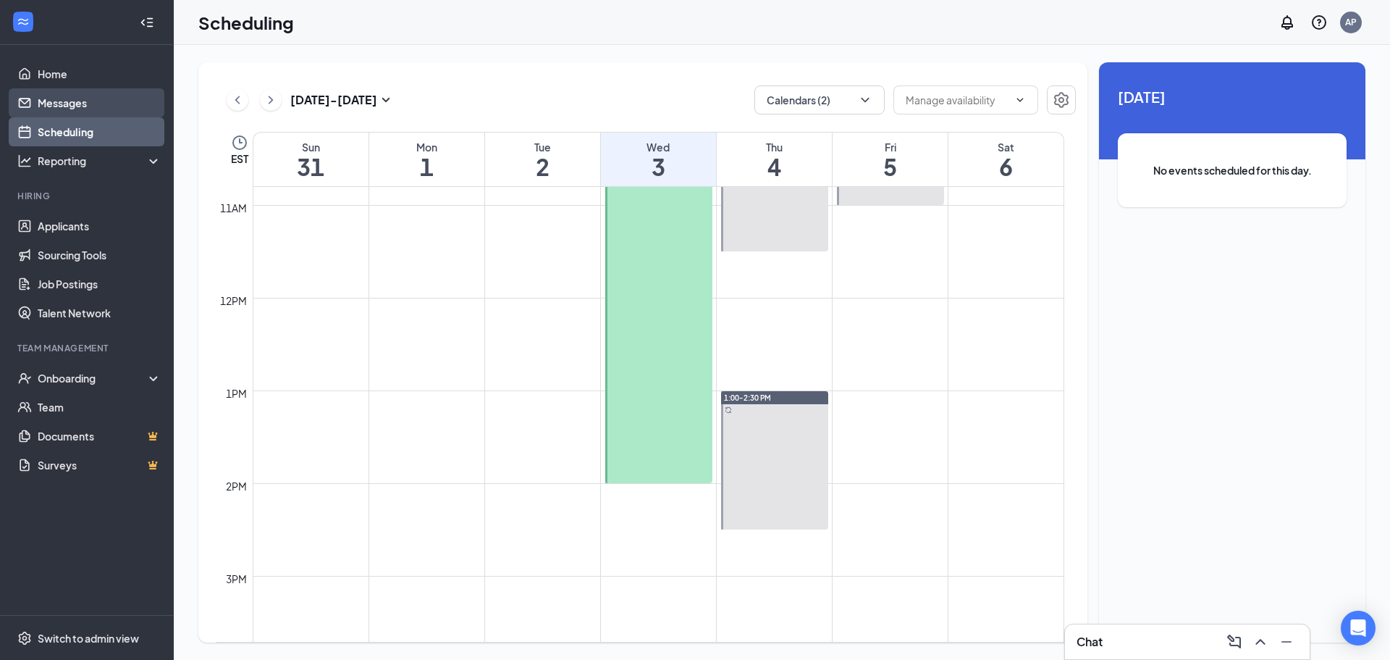
click at [79, 103] on link "Messages" at bounding box center [100, 102] width 124 height 29
click at [1187, 637] on div "Chat" at bounding box center [1188, 641] width 222 height 23
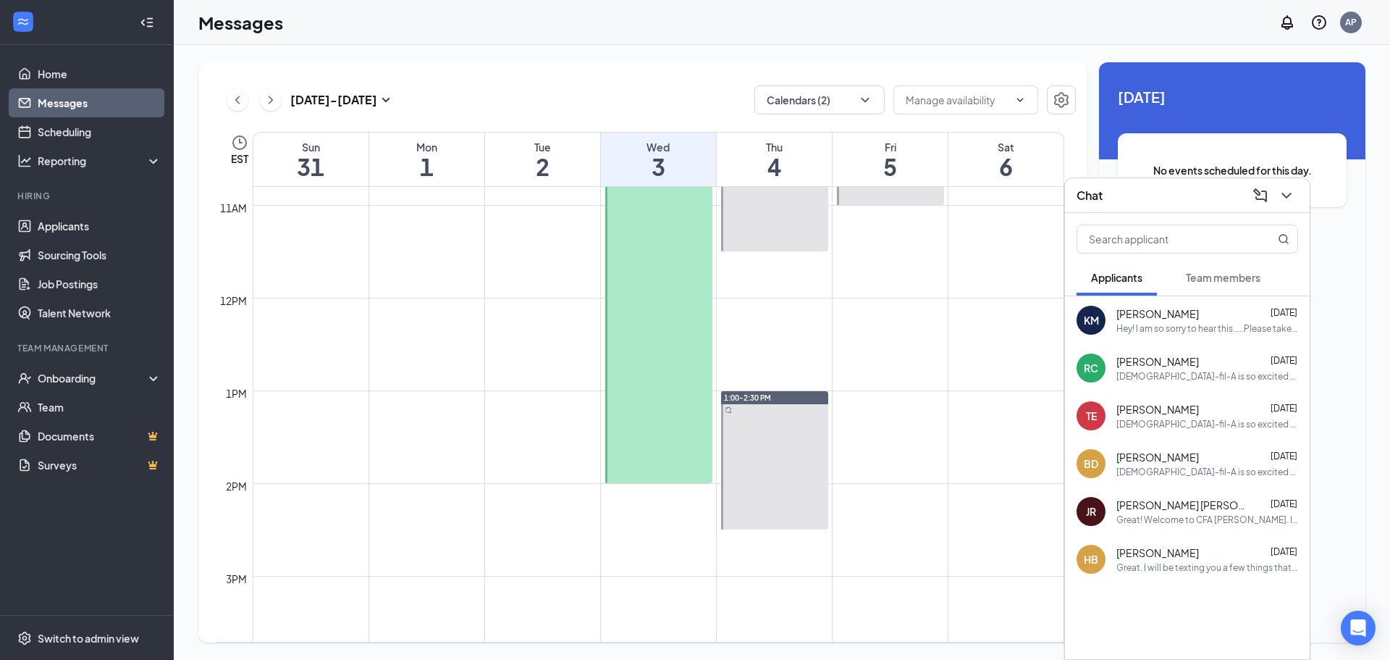
click at [1206, 283] on span "Team members" at bounding box center [1223, 277] width 75 height 13
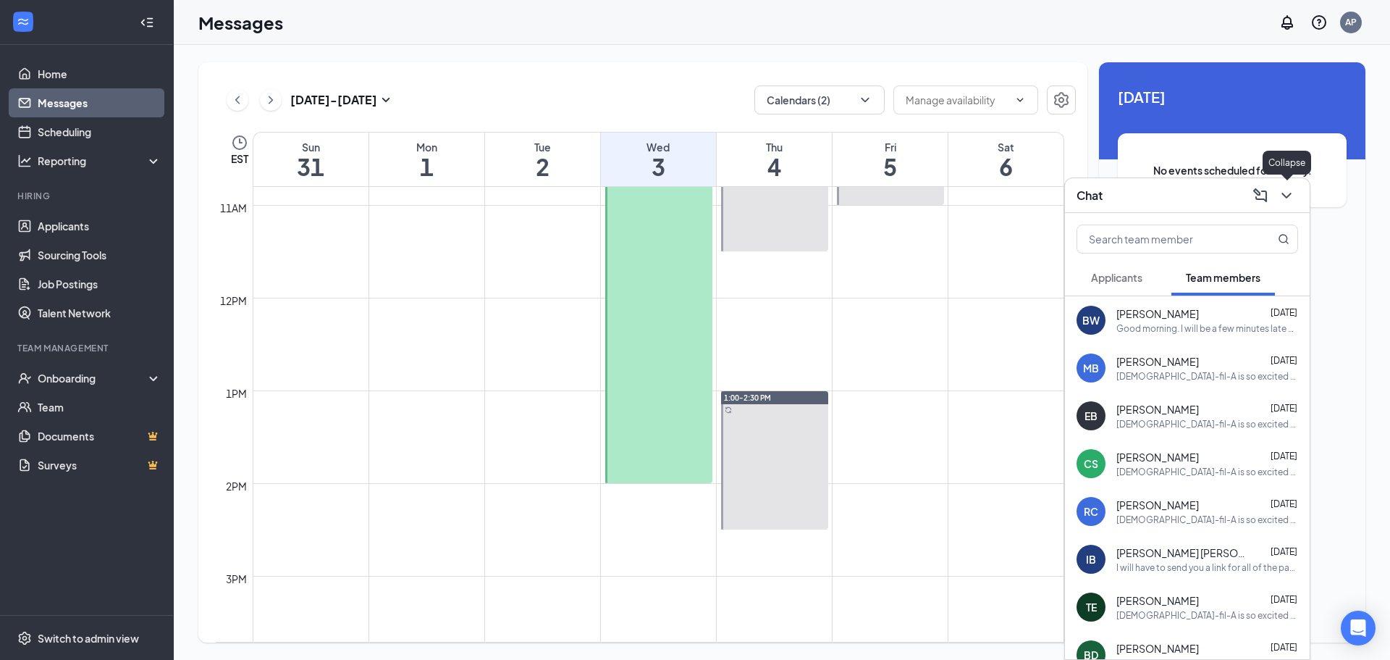
click at [1288, 203] on icon "ChevronDown" at bounding box center [1286, 195] width 17 height 17
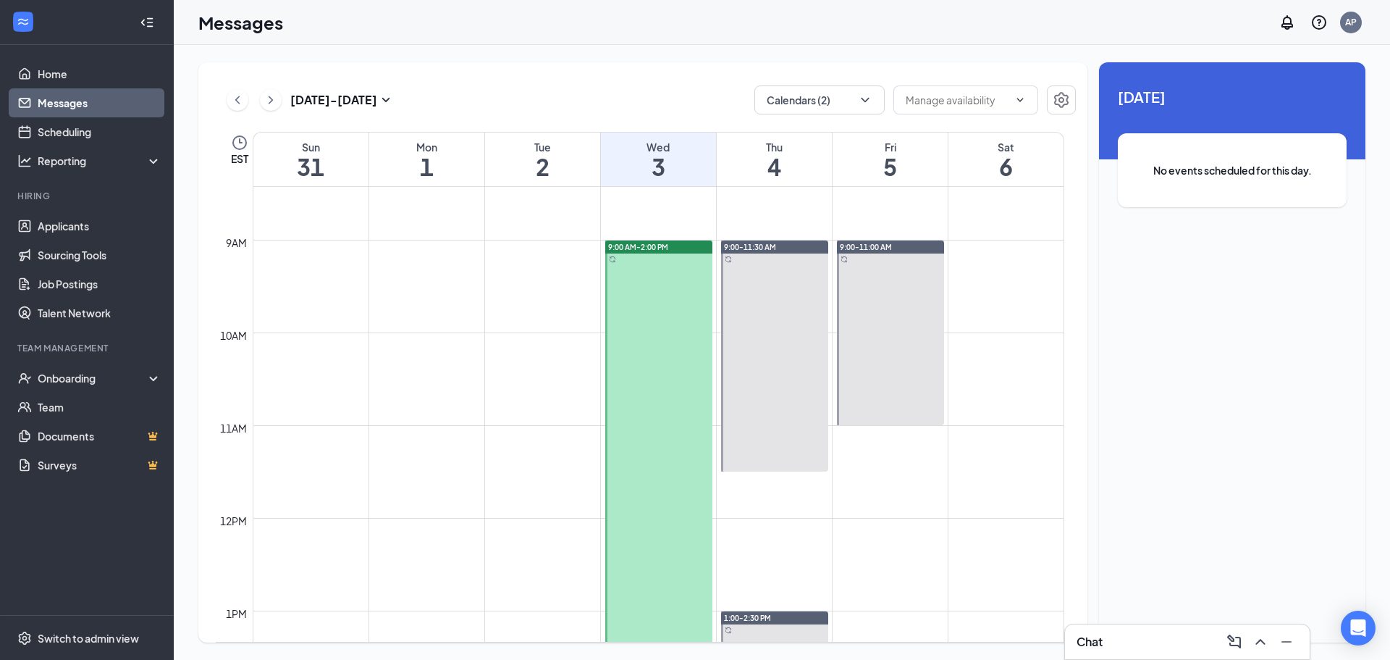
scroll to position [712, 0]
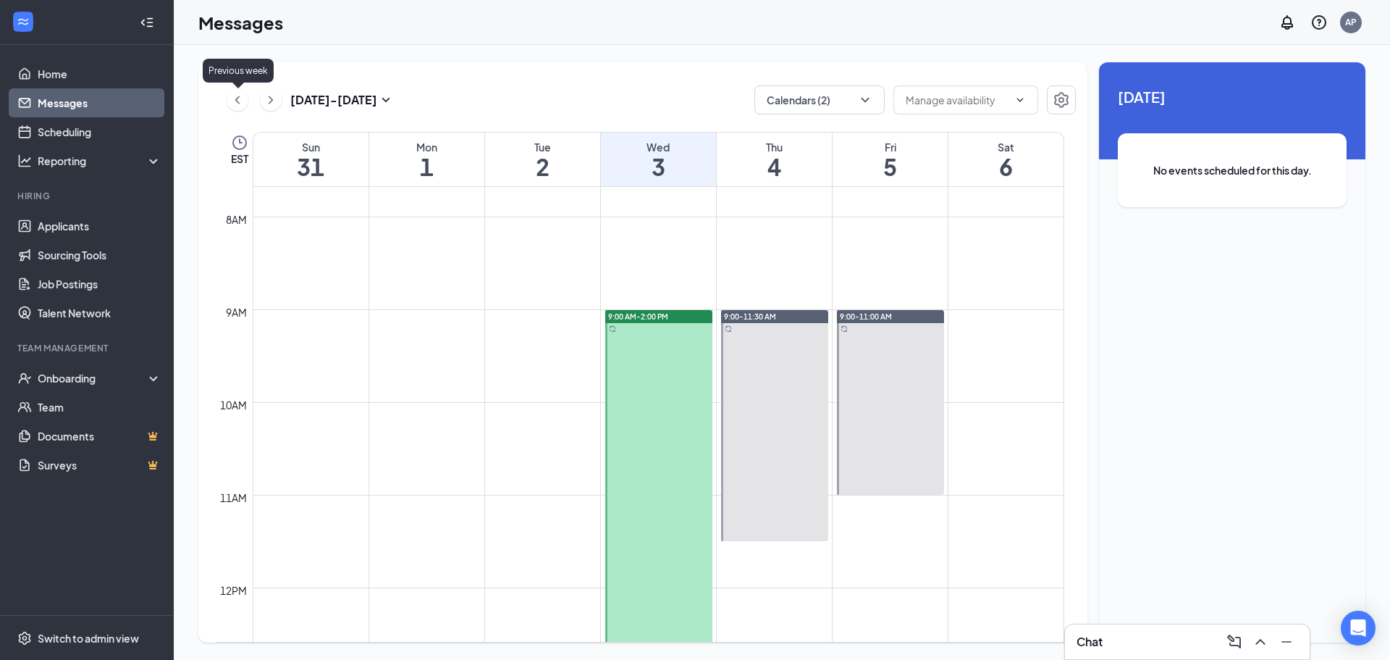
click at [238, 98] on icon "ChevronLeft" at bounding box center [237, 99] width 14 height 17
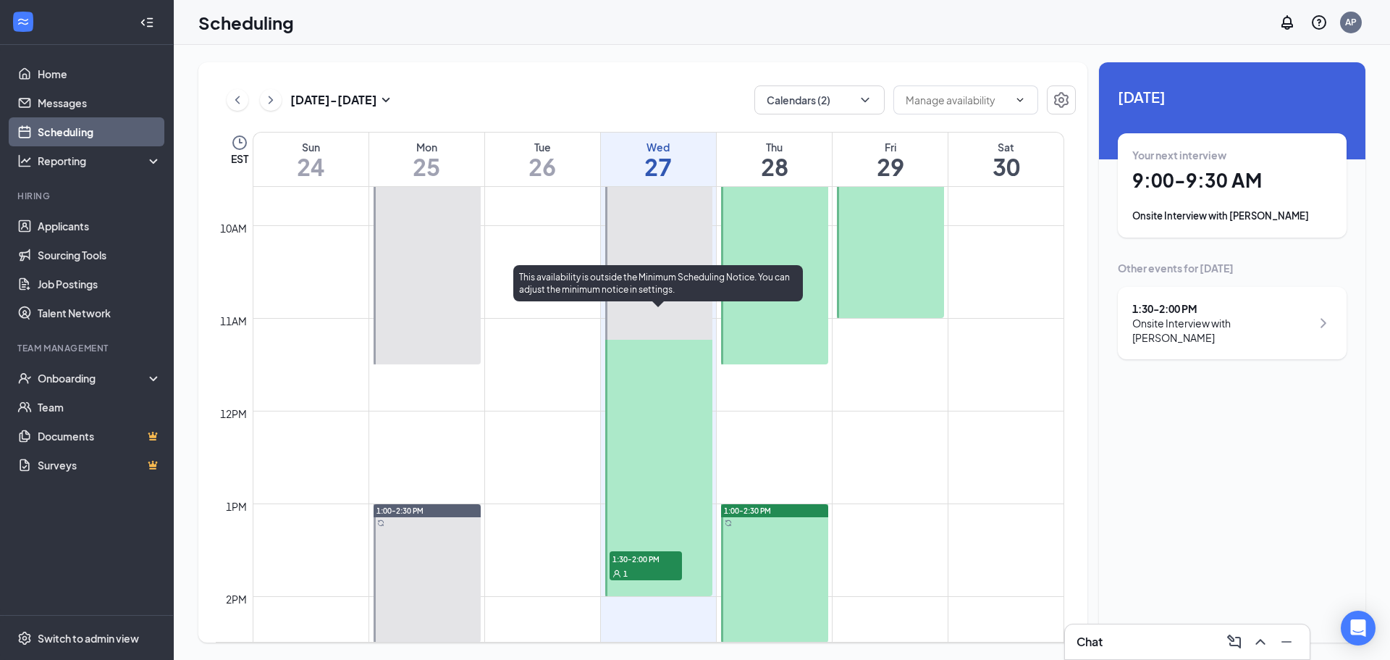
scroll to position [929, 0]
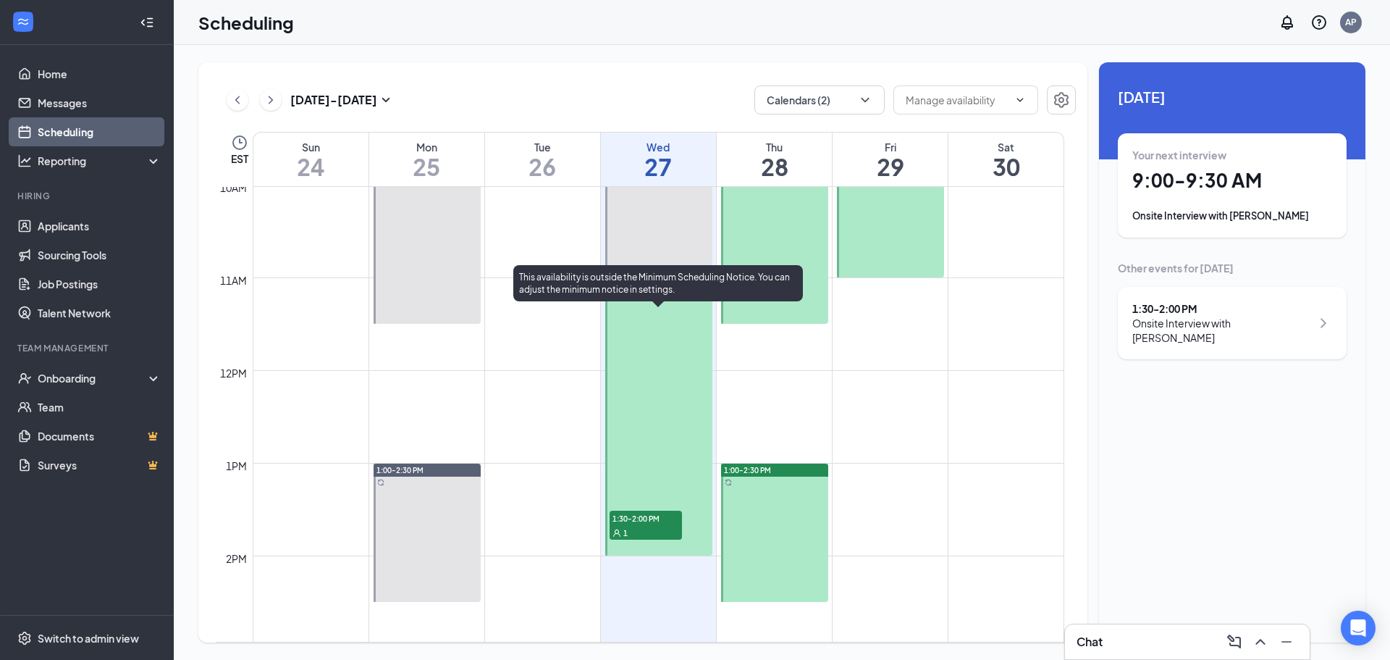
click at [658, 515] on span "1:30-2:00 PM" at bounding box center [646, 517] width 72 height 14
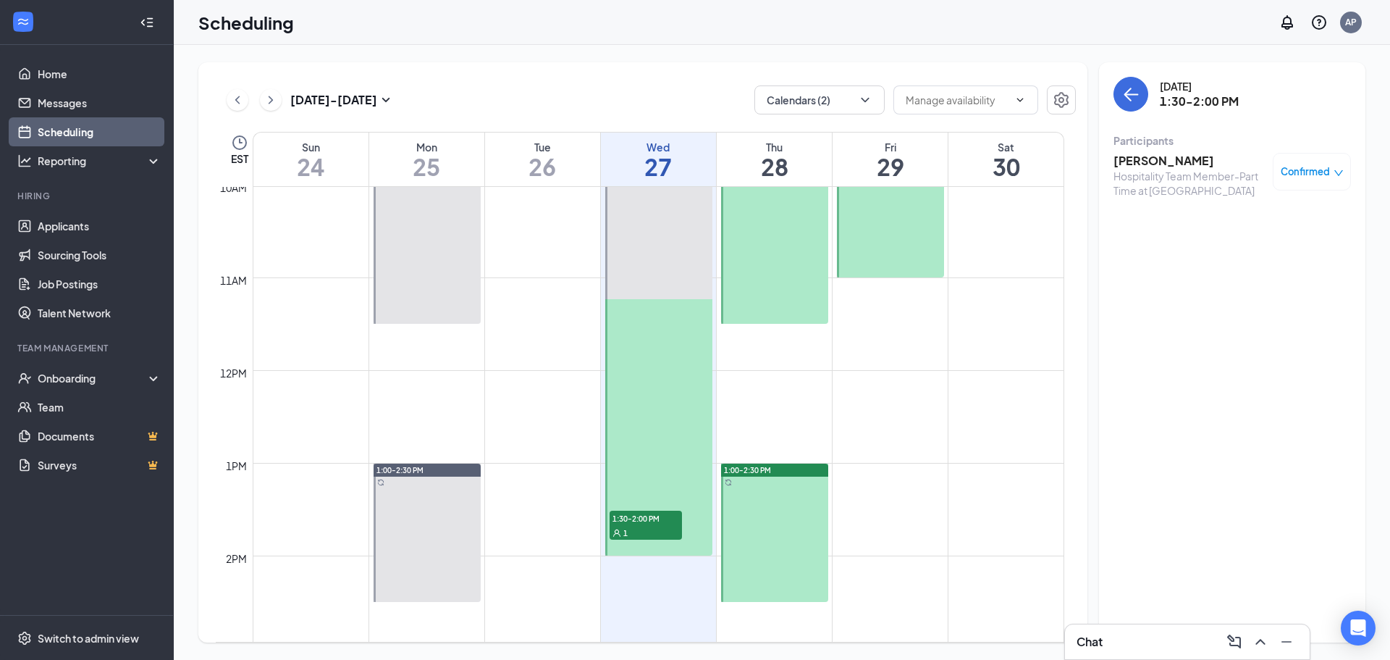
click at [1178, 162] on h3 "[PERSON_NAME]" at bounding box center [1190, 161] width 152 height 16
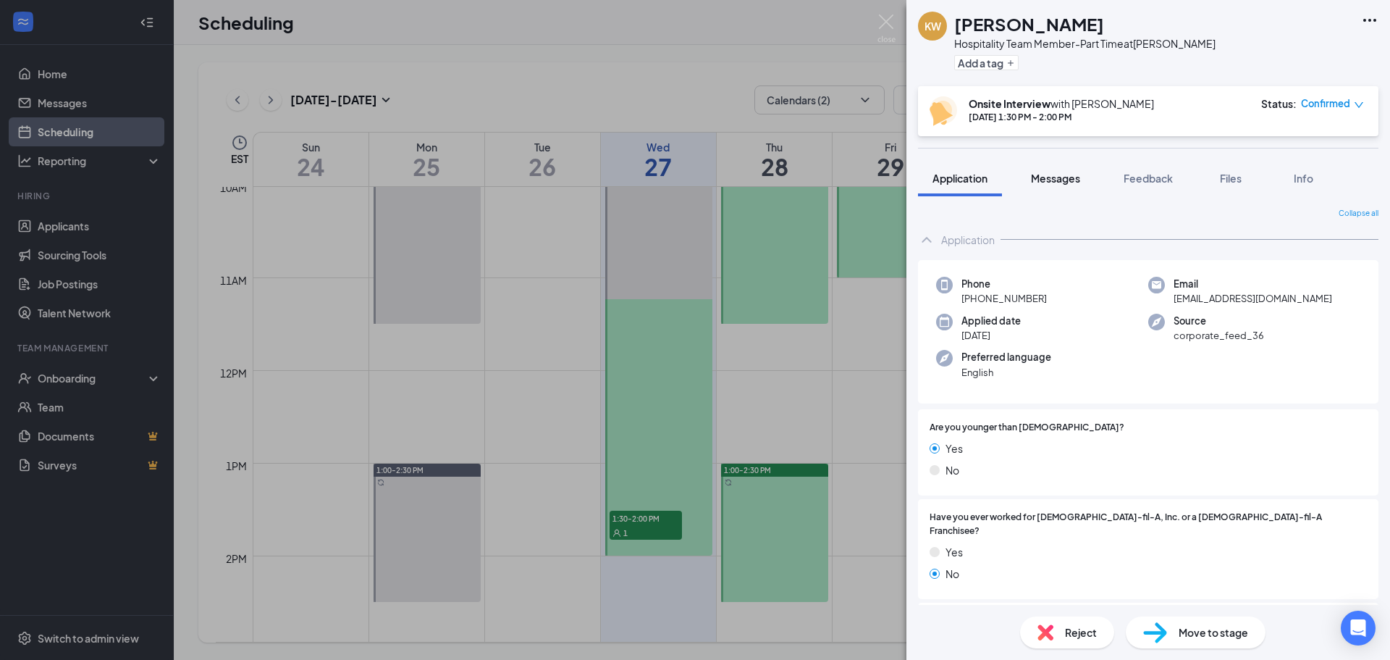
click at [1059, 170] on button "Messages" at bounding box center [1056, 178] width 78 height 36
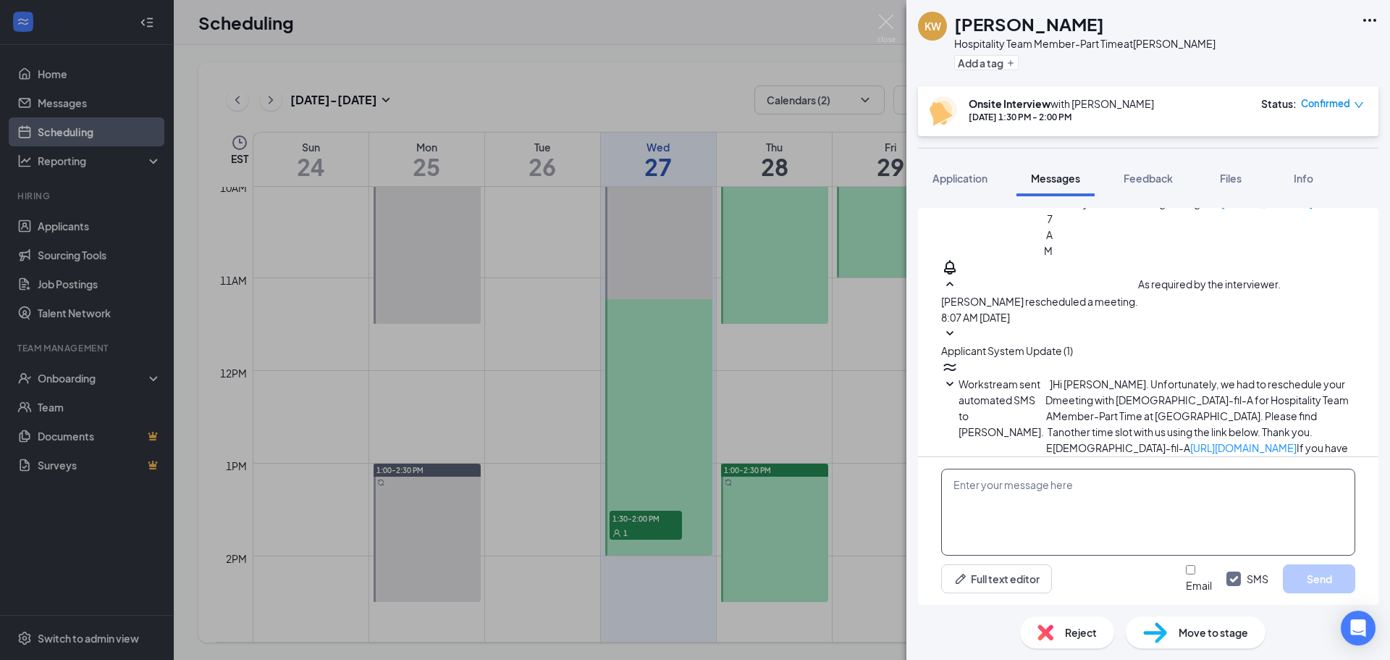
scroll to position [476, 0]
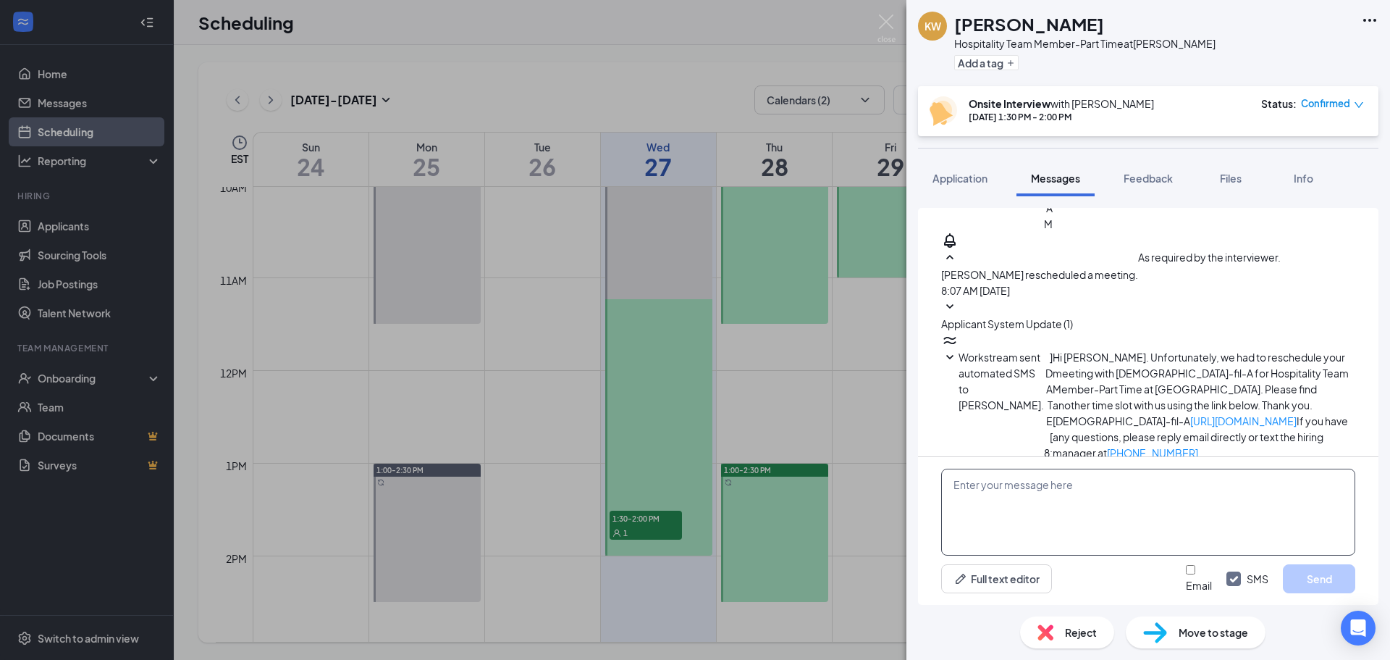
click at [1031, 507] on textarea at bounding box center [1148, 511] width 414 height 87
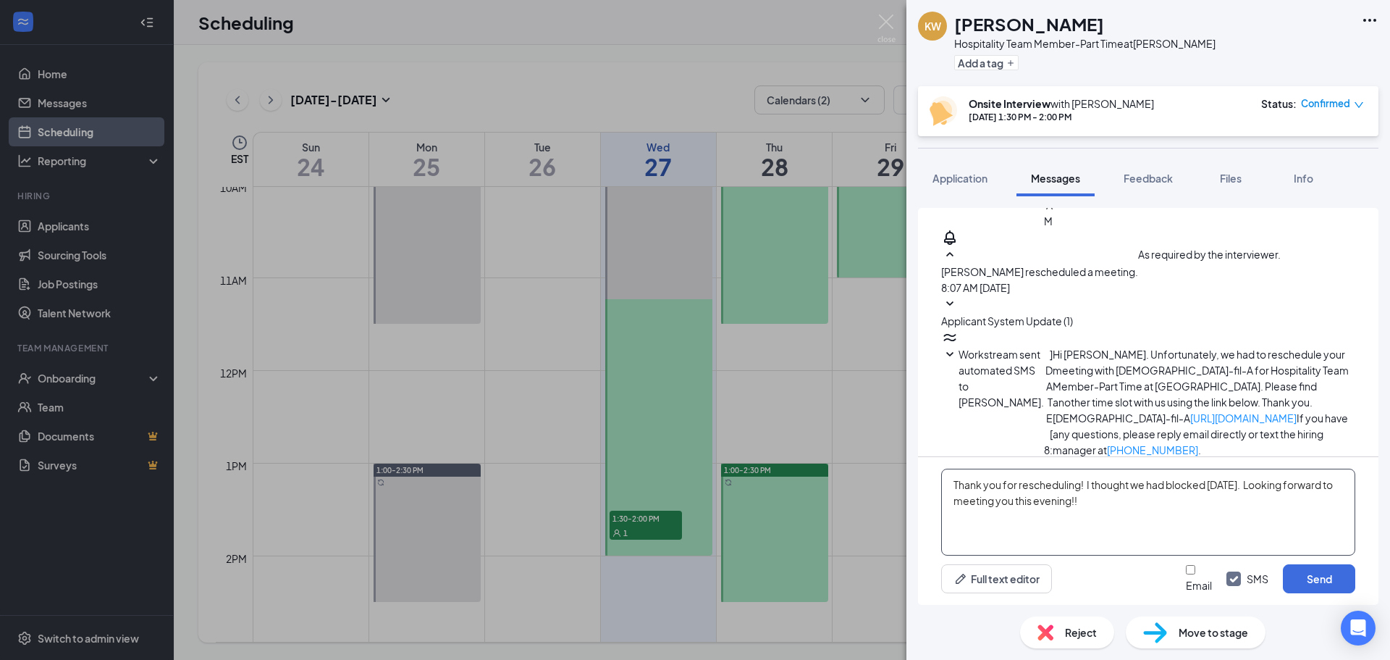
type textarea "Thank you for rescheduling! I thought we had blocked Labor Day. Looking forward…"
click at [1144, 619] on div "Move to stage" at bounding box center [1196, 632] width 140 height 32
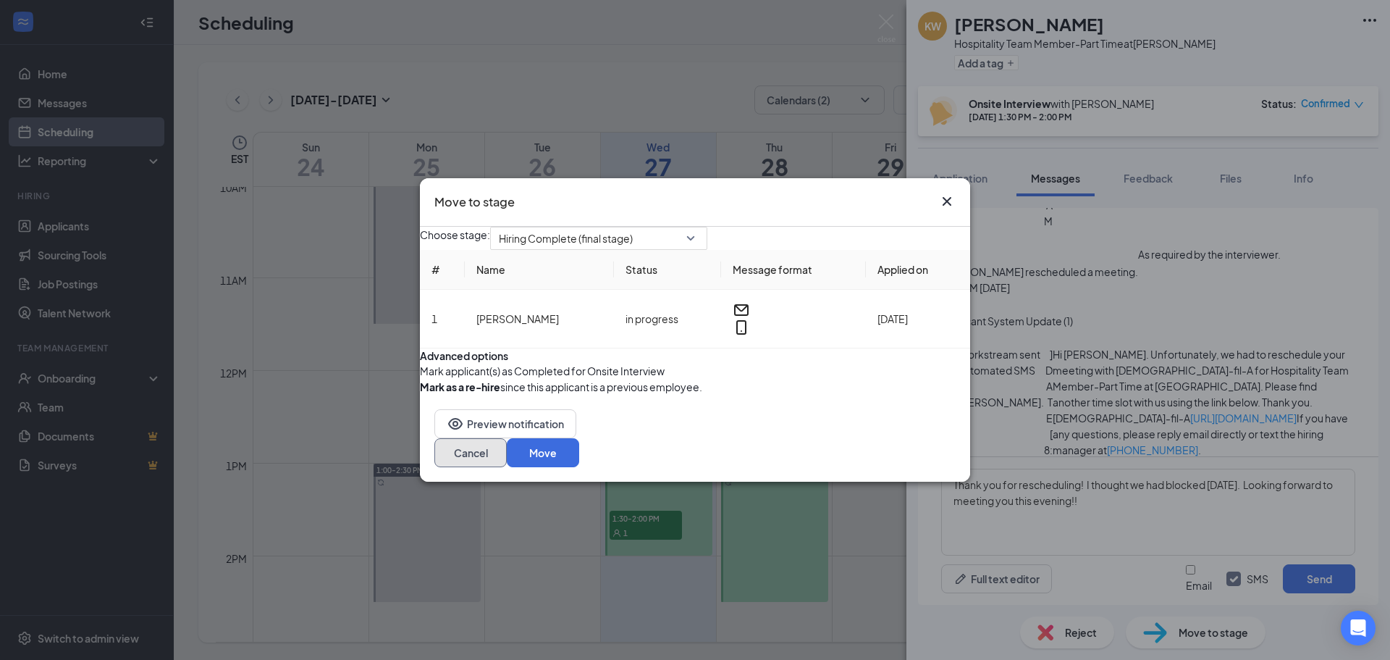
click at [507, 467] on button "Cancel" at bounding box center [470, 452] width 72 height 29
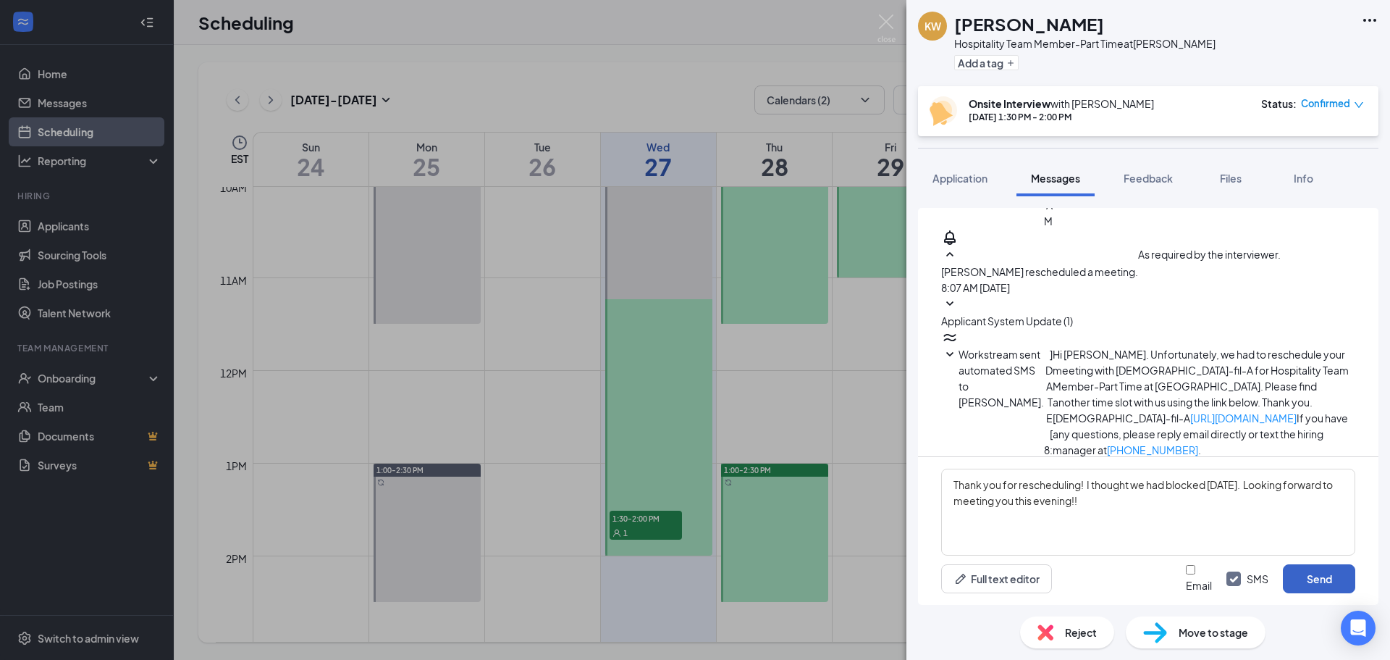
click at [1323, 564] on button "Send" at bounding box center [1319, 578] width 72 height 29
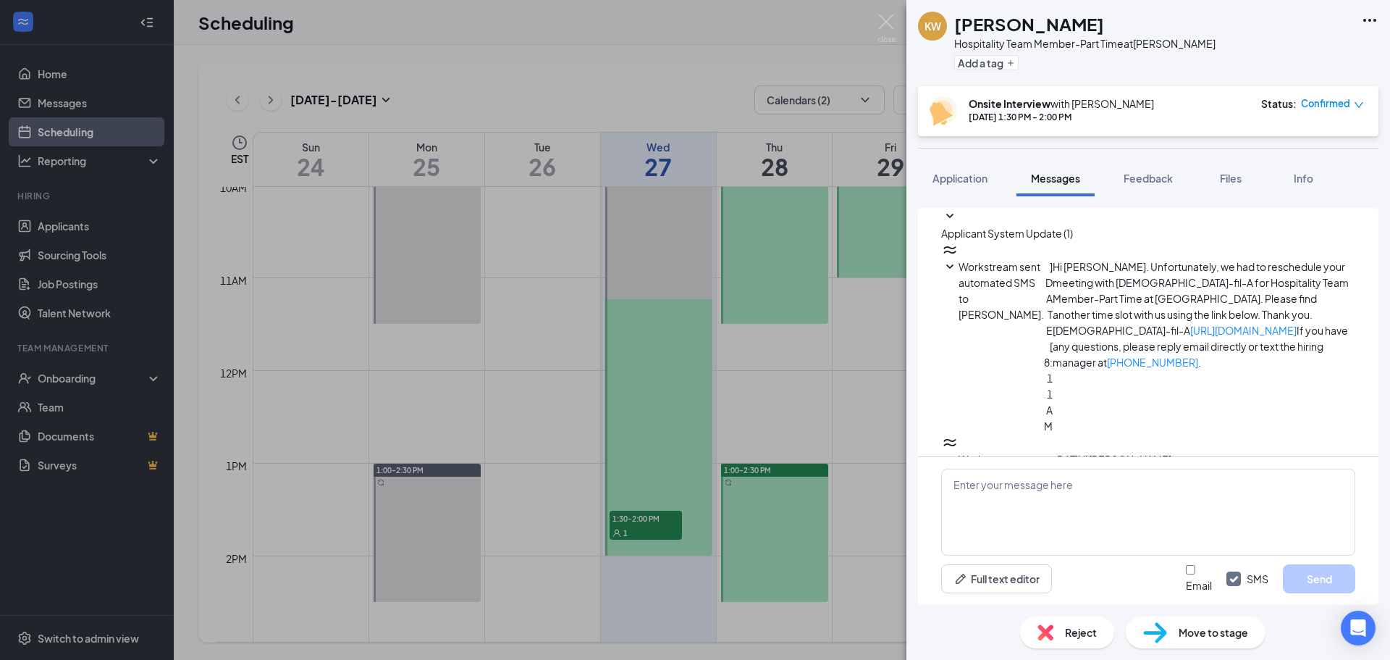
scroll to position [584, 0]
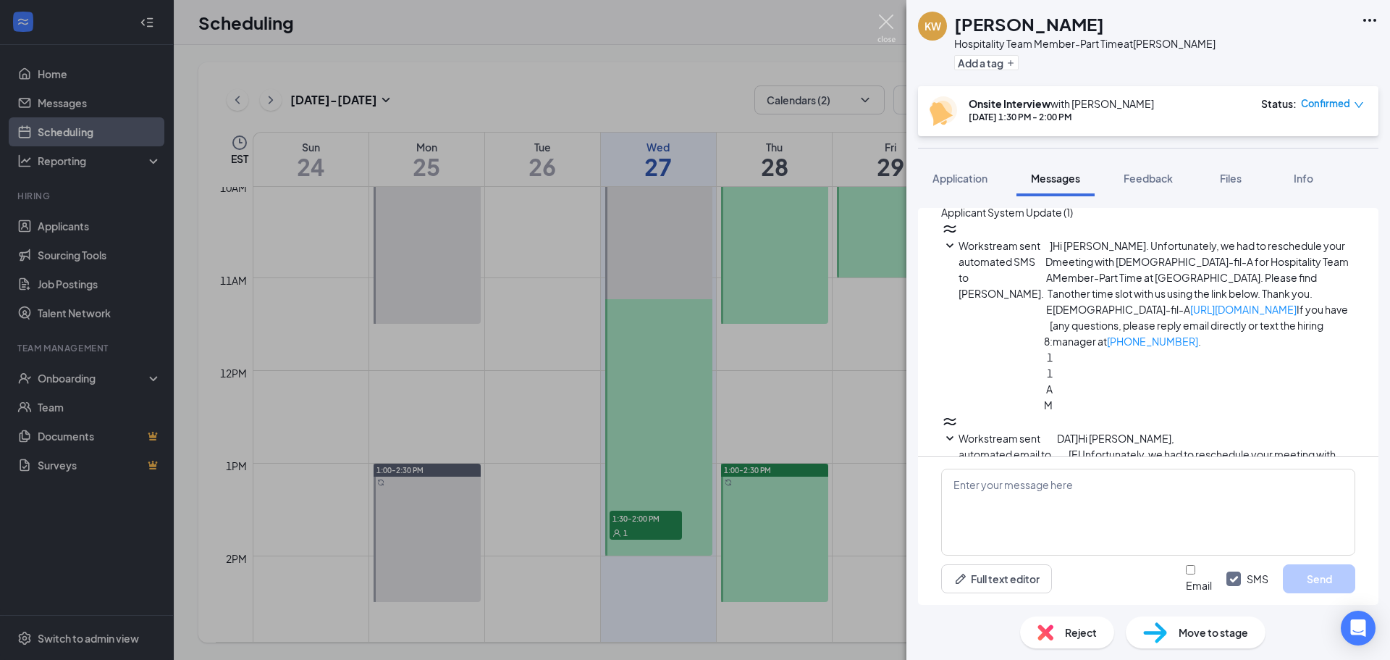
click at [893, 17] on img at bounding box center [887, 28] width 18 height 28
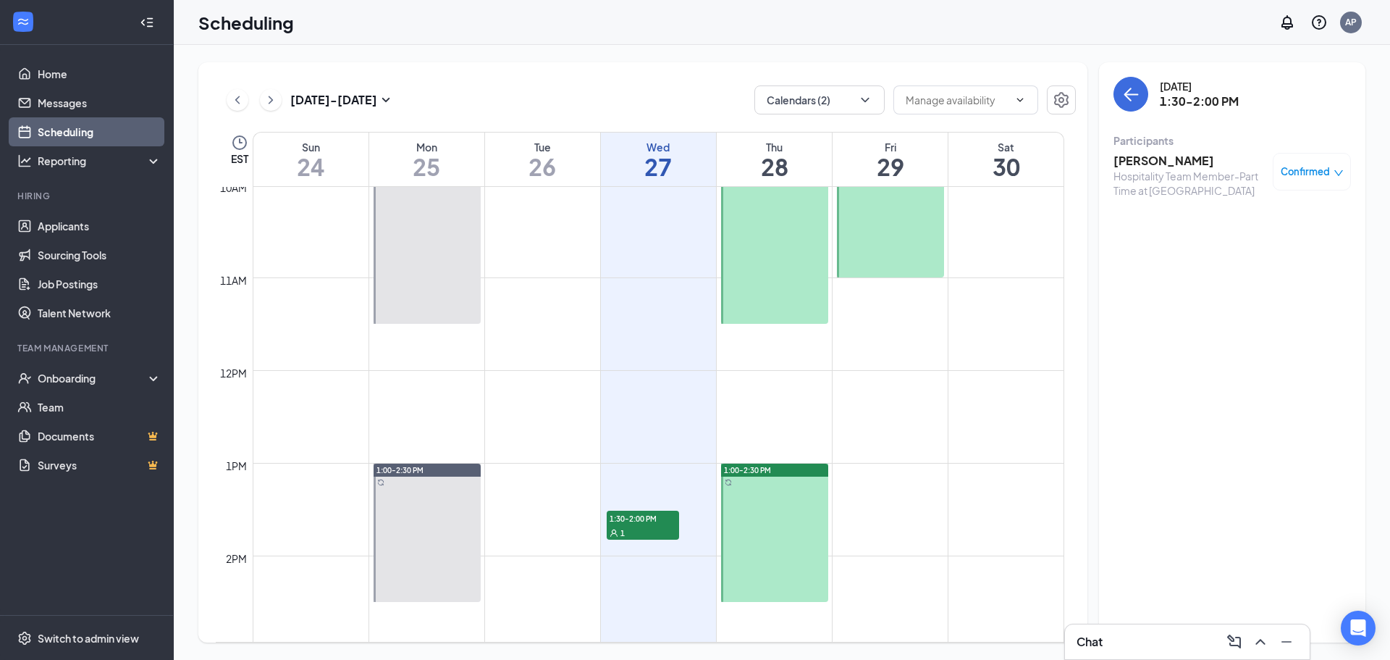
click at [1200, 650] on div "Chat" at bounding box center [1188, 641] width 222 height 23
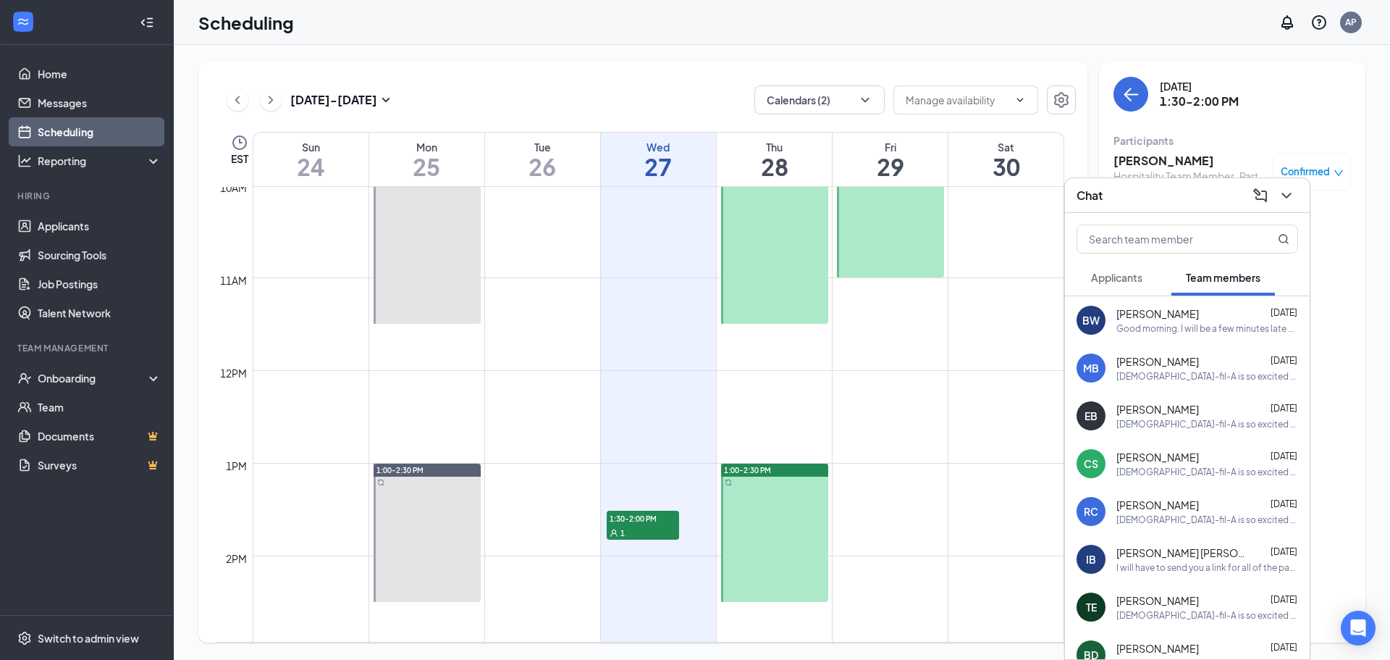
click at [1138, 269] on button "Applicants" at bounding box center [1117, 277] width 80 height 36
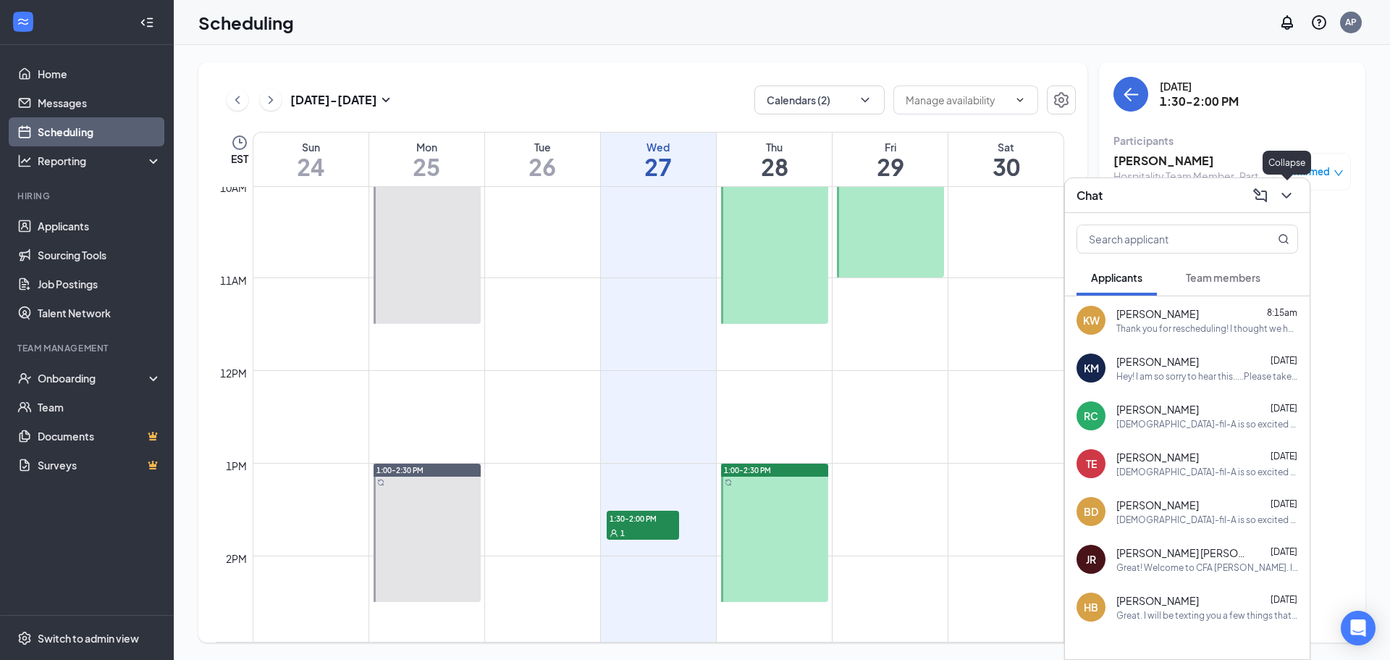
click at [1290, 191] on icon "ChevronDown" at bounding box center [1286, 195] width 17 height 17
